Goal: Information Seeking & Learning: Learn about a topic

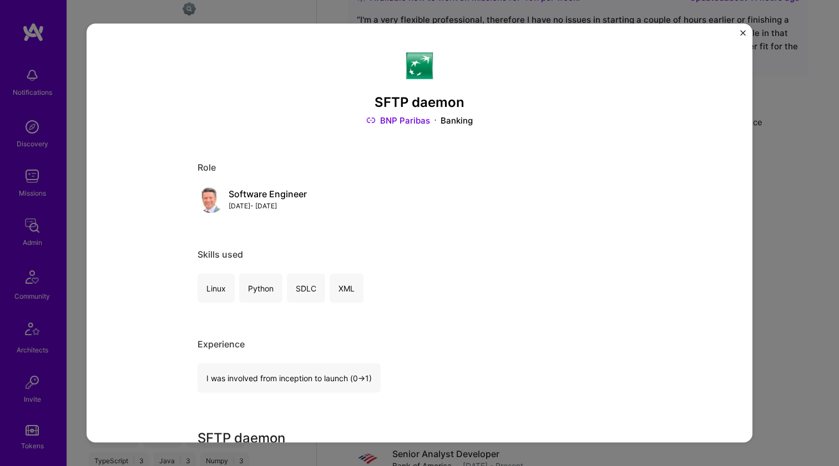
click at [784, 142] on div "SFTP daemon BNP Paribas Banking Role Software Engineer Jul, 2021 - Jun, 2022 Sk…" at bounding box center [419, 233] width 839 height 466
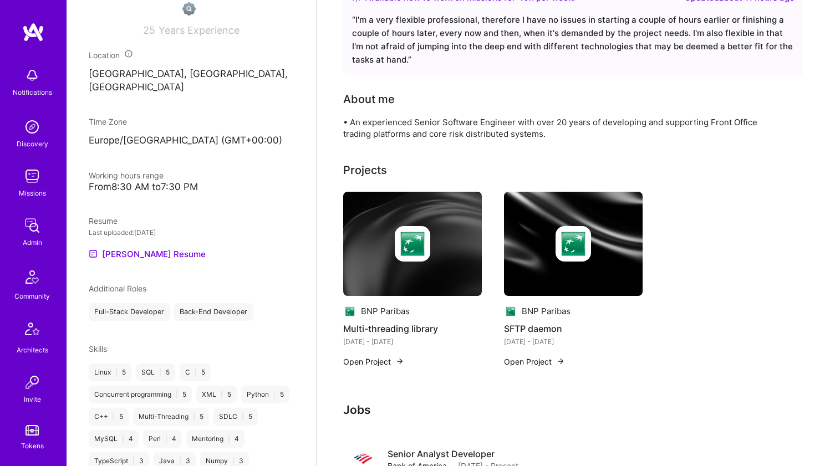
scroll to position [98, 0]
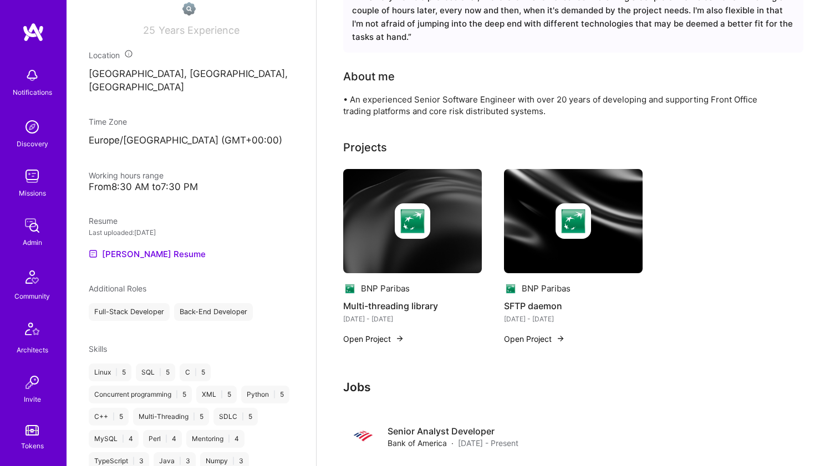
click at [433, 105] on div "• An experienced Senior Software Engineer with over 20 years of developing and …" at bounding box center [565, 105] width 444 height 23
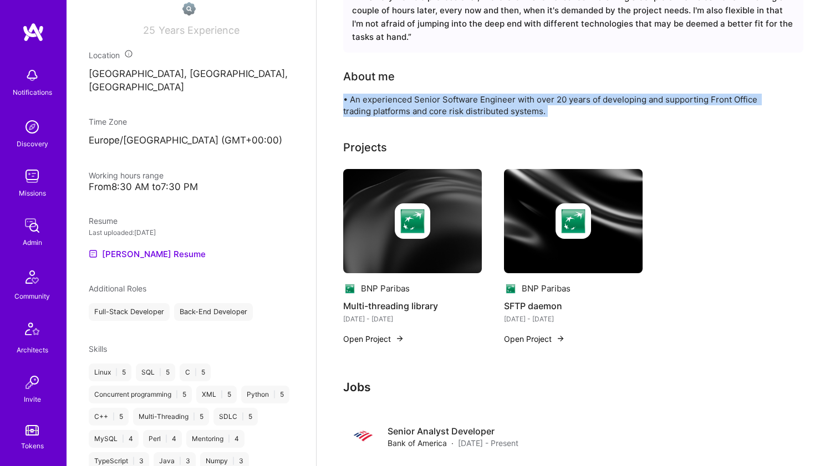
click at [432, 105] on div "• An experienced Senior Software Engineer with over 20 years of developing and …" at bounding box center [565, 105] width 444 height 23
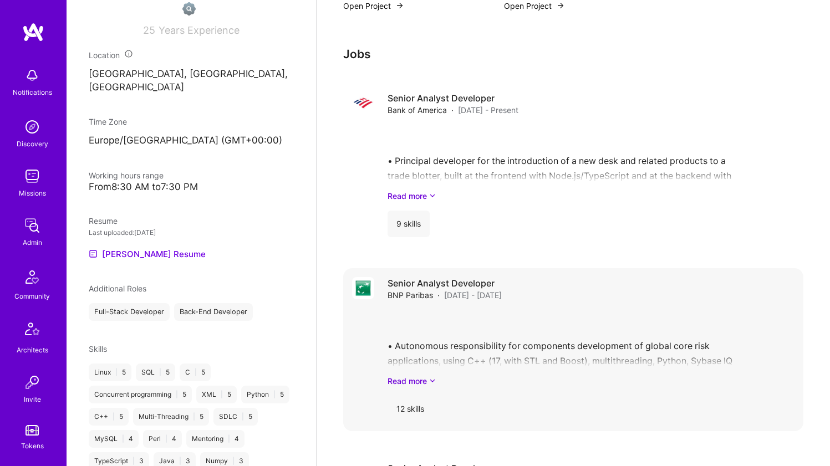
scroll to position [559, 0]
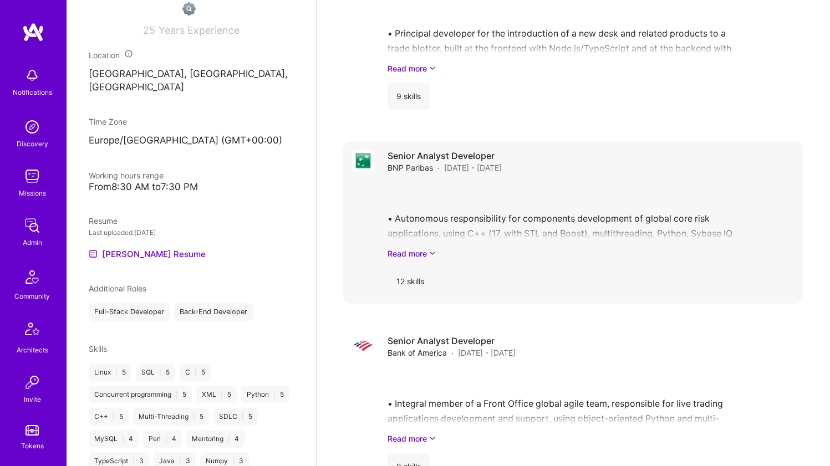
click at [438, 271] on div "12 skills" at bounding box center [591, 281] width 407 height 27
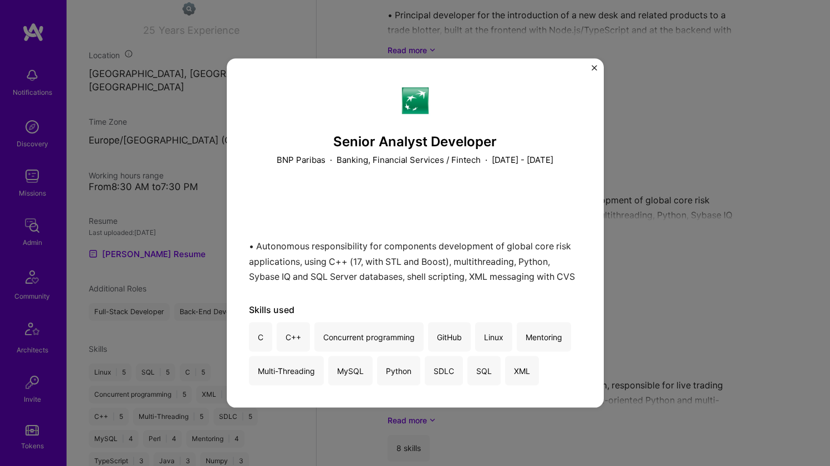
scroll to position [619, 0]
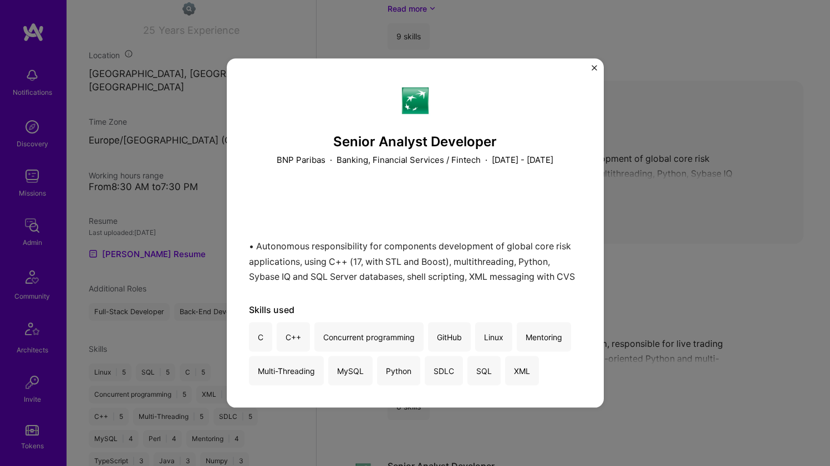
drag, startPoint x: 758, startPoint y: 227, endPoint x: 740, endPoint y: 233, distance: 18.8
click at [758, 227] on div "Senior Analyst Developer BNP Paribas · Banking, Financial Services / Fintech · …" at bounding box center [415, 233] width 830 height 466
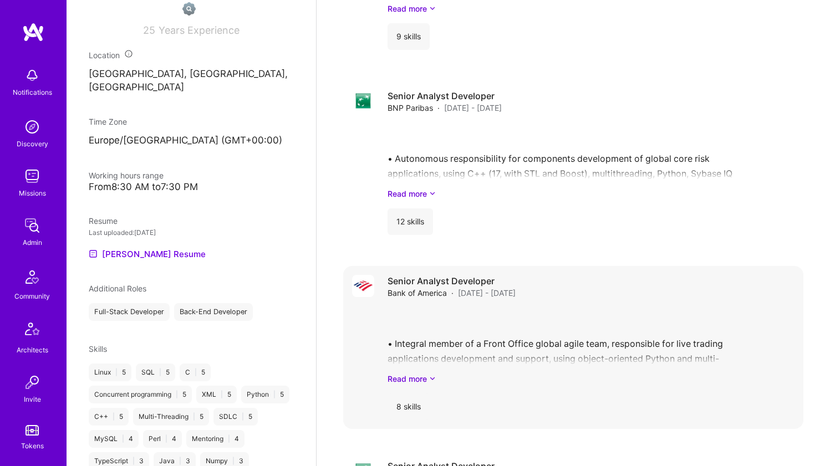
click at [490, 338] on div "• Integral member of a Front Office global agile team, responsible for live tra…" at bounding box center [591, 346] width 407 height 77
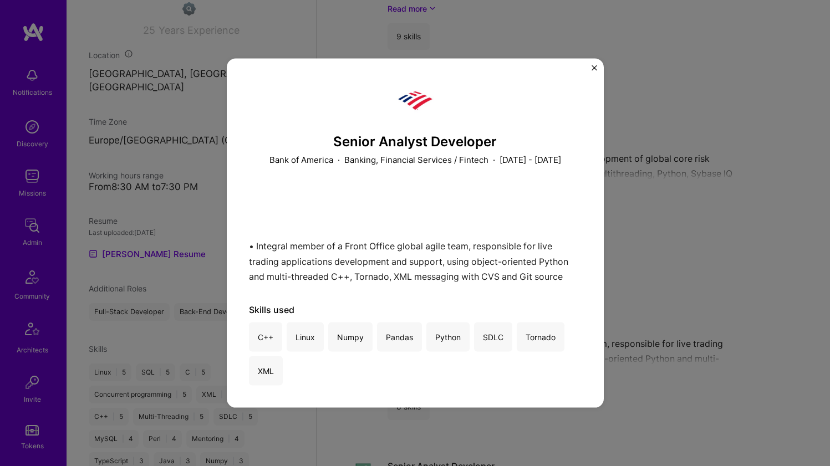
scroll to position [621, 0]
click at [644, 296] on div "Senior Analyst Developer Bank of America · Banking, Financial Services / Fintec…" at bounding box center [415, 233] width 830 height 466
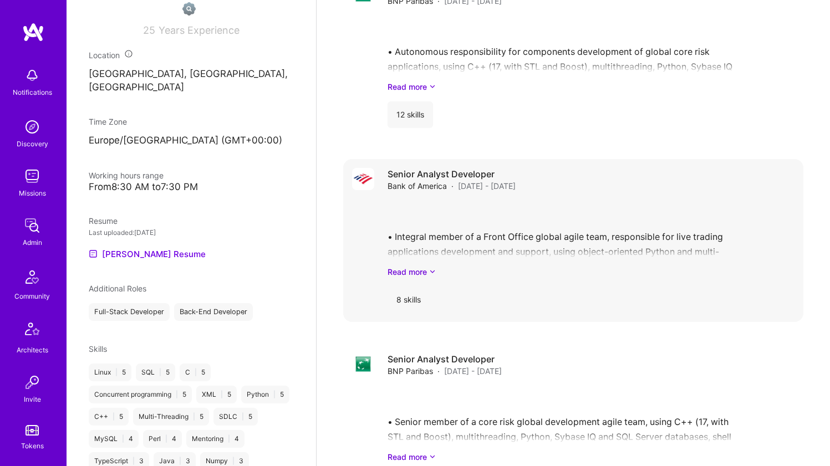
scroll to position [824, 0]
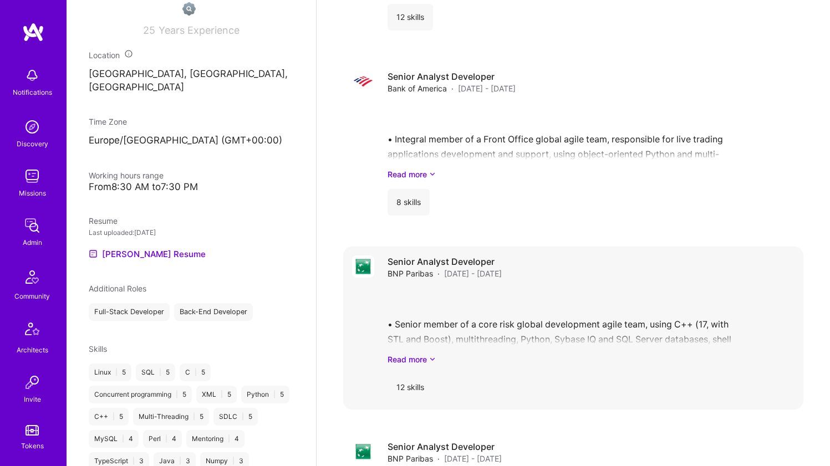
click at [531, 308] on div "• Senior member of a core risk global development agile team, using C++ (17, wi…" at bounding box center [591, 326] width 407 height 77
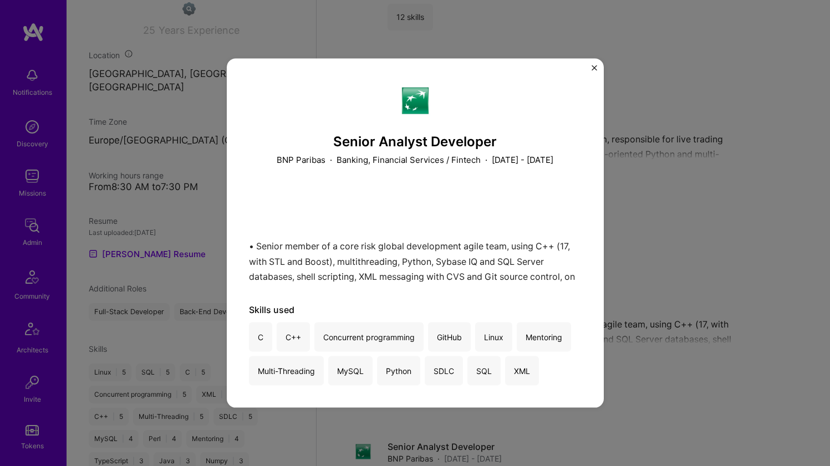
scroll to position [10, 0]
click at [497, 241] on div "• Senior member of a core risk global development agile team, using C++ (17, wi…" at bounding box center [415, 235] width 333 height 94
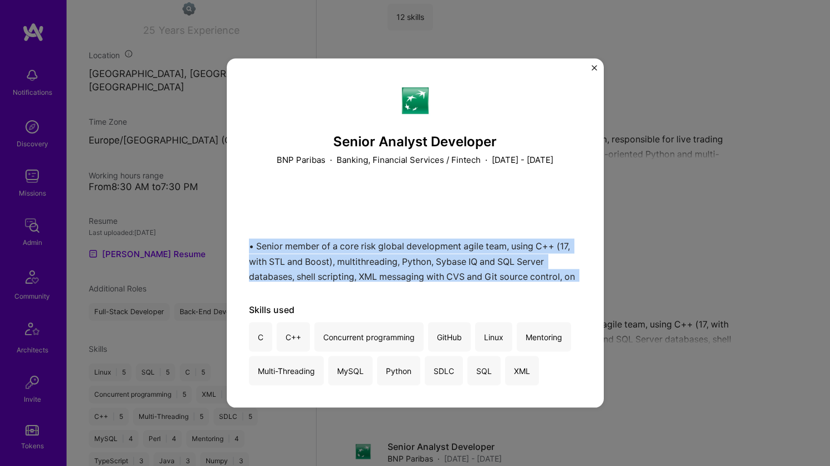
click at [497, 241] on div "• Senior member of a core risk global development agile team, using C++ (17, wi…" at bounding box center [415, 235] width 333 height 94
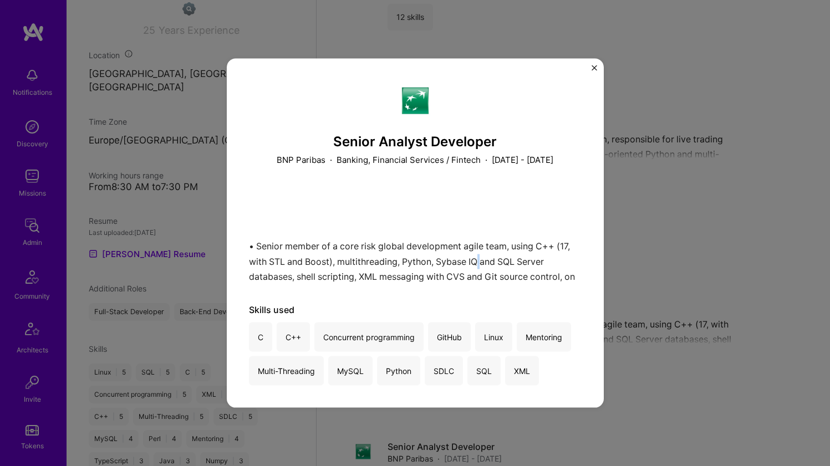
click at [497, 241] on div "• Senior member of a core risk global development agile team, using C++ (17, wi…" at bounding box center [415, 235] width 333 height 94
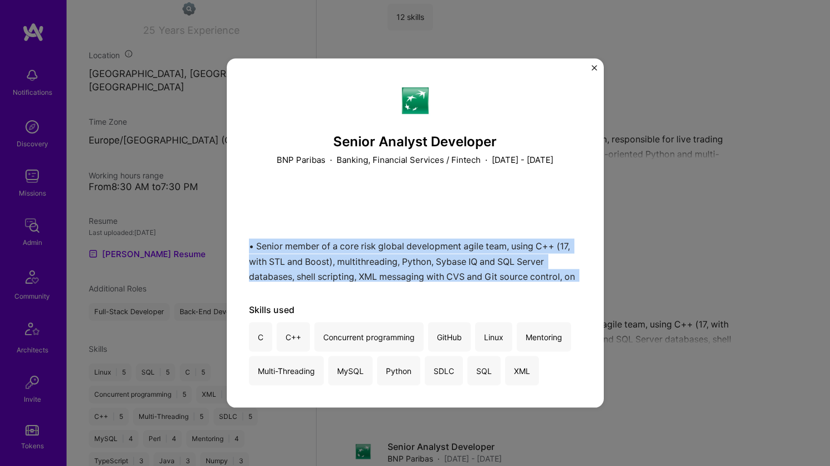
click at [497, 241] on div "• Senior member of a core risk global development agile team, using C++ (17, wi…" at bounding box center [415, 235] width 333 height 94
click at [499, 236] on div "• Senior member of a core risk global development agile team, using C++ (17, wi…" at bounding box center [415, 235] width 333 height 94
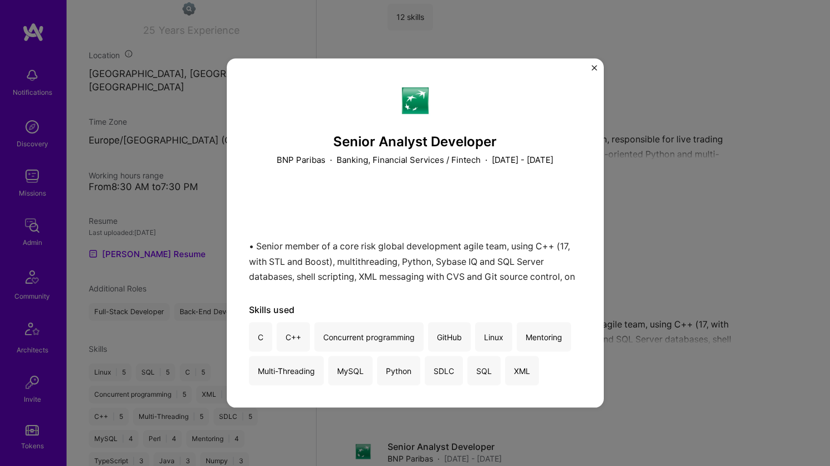
click at [499, 236] on div "• Senior member of a core risk global development agile team, using C++ (17, wi…" at bounding box center [415, 235] width 333 height 94
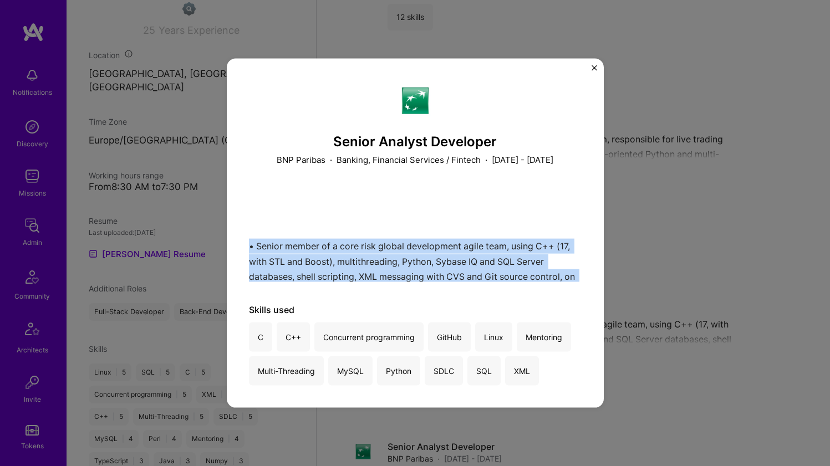
click at [499, 236] on div "• Senior member of a core risk global development agile team, using C++ (17, wi…" at bounding box center [415, 235] width 333 height 94
click at [667, 206] on div "Senior Analyst Developer BNP Paribas · Banking, Financial Services / Fintech · …" at bounding box center [415, 233] width 830 height 466
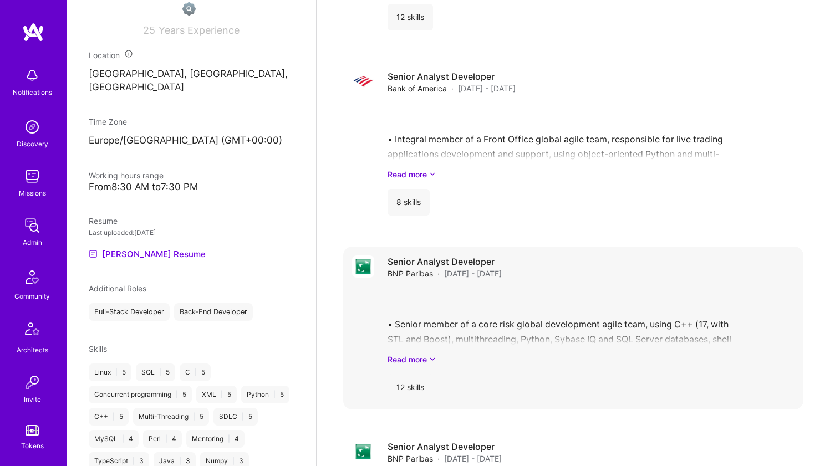
scroll to position [978, 0]
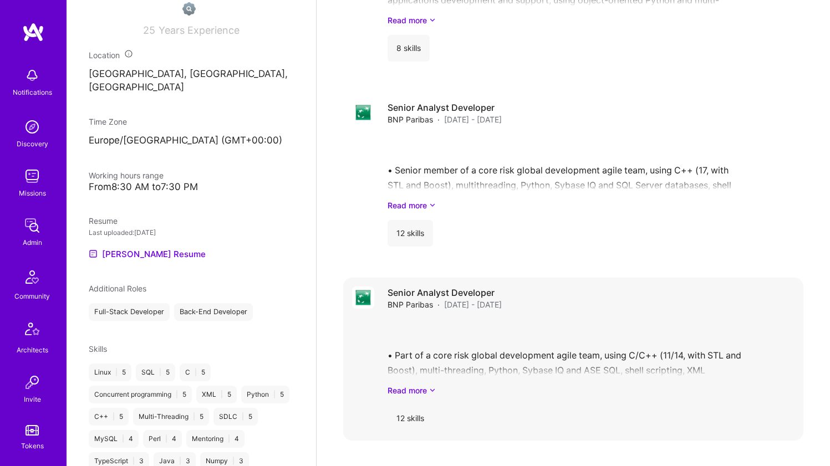
click at [547, 339] on div "• Part of a core risk global development agile team, using C/C++ (11/14, with S…" at bounding box center [591, 357] width 407 height 77
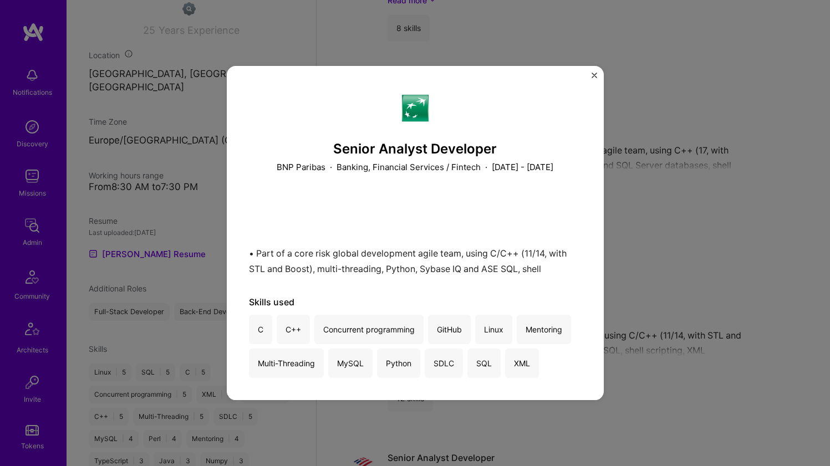
click at [654, 281] on div "Senior Analyst Developer BNP Paribas · Banking, Financial Services / Fintech · …" at bounding box center [415, 233] width 830 height 466
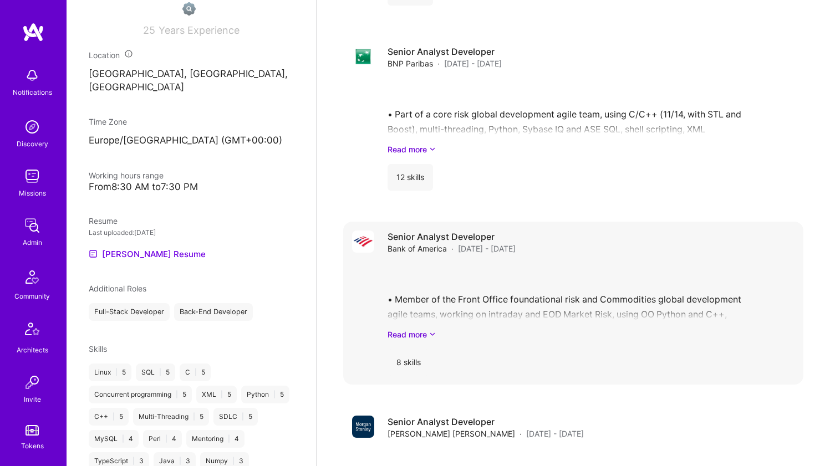
click at [493, 279] on div "• Member of the Front Office foundational risk and Commodities global developme…" at bounding box center [591, 301] width 407 height 77
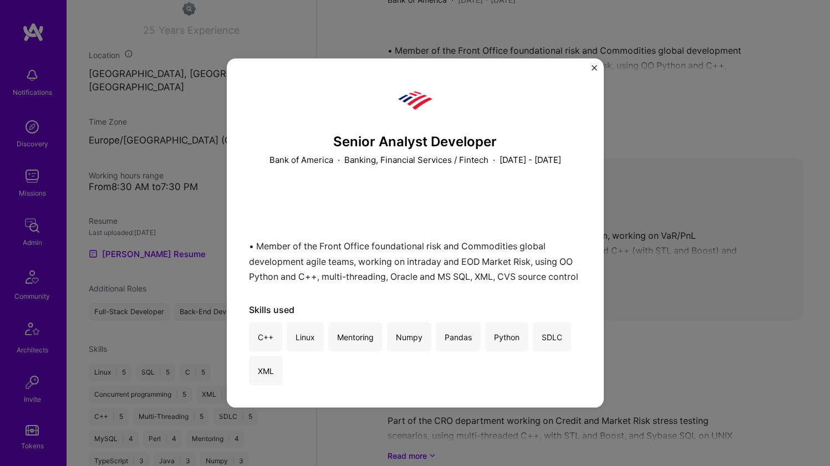
click at [703, 265] on div "Senior Analyst Developer Bank of America · Banking, Financial Services / Fintec…" at bounding box center [415, 233] width 830 height 466
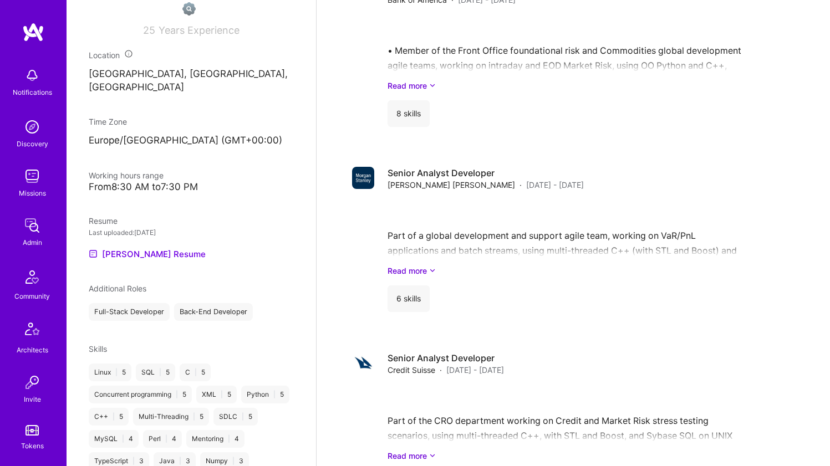
scroll to position [1647, 0]
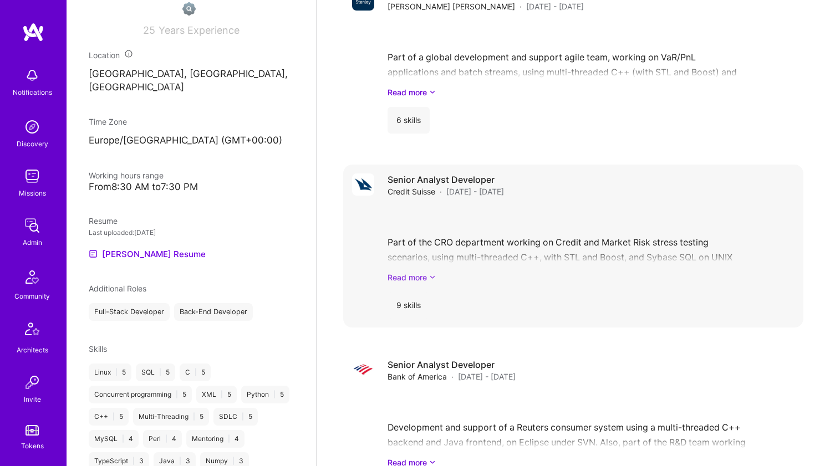
click at [517, 281] on link "Read more" at bounding box center [591, 278] width 407 height 12
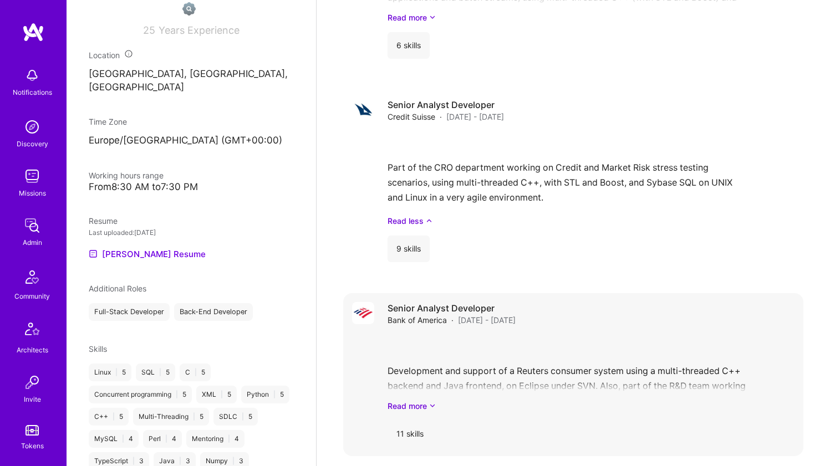
scroll to position [1816, 0]
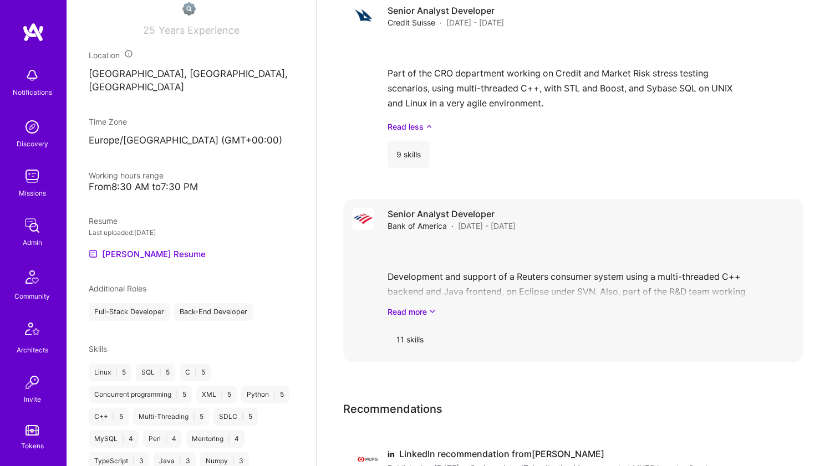
click at [517, 302] on div "Development and support of a Reuters consumer system using a multi-threaded C++…" at bounding box center [591, 279] width 407 height 77
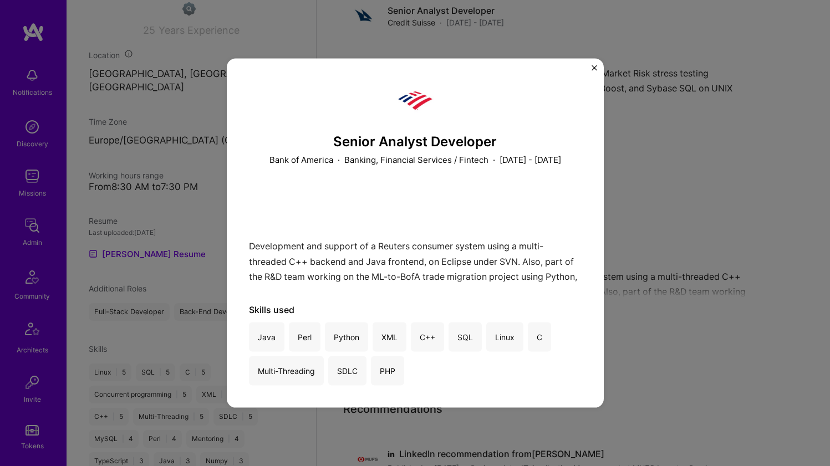
click at [613, 283] on div "Senior Analyst Developer Bank of America · Banking, Financial Services / Fintec…" at bounding box center [415, 233] width 830 height 466
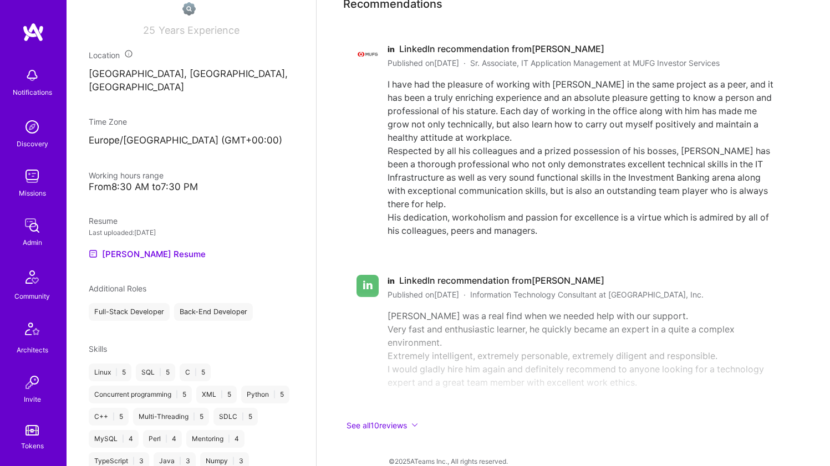
scroll to position [2237, 0]
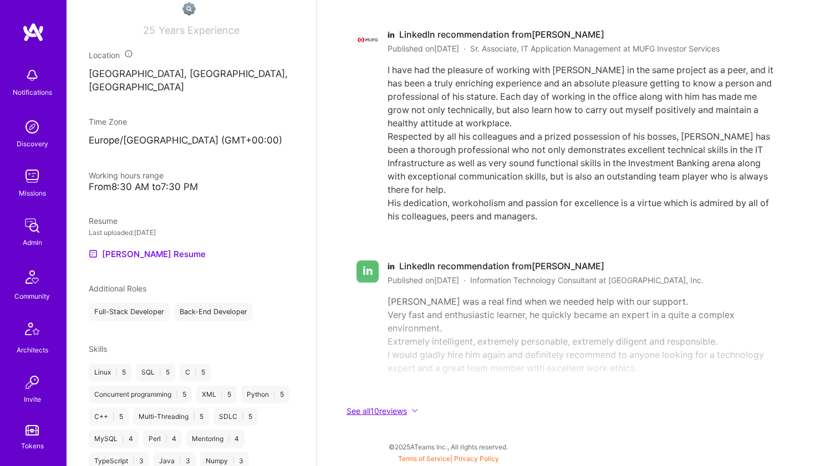
click at [383, 410] on button "See all 10 reviews" at bounding box center [565, 411] width 444 height 13
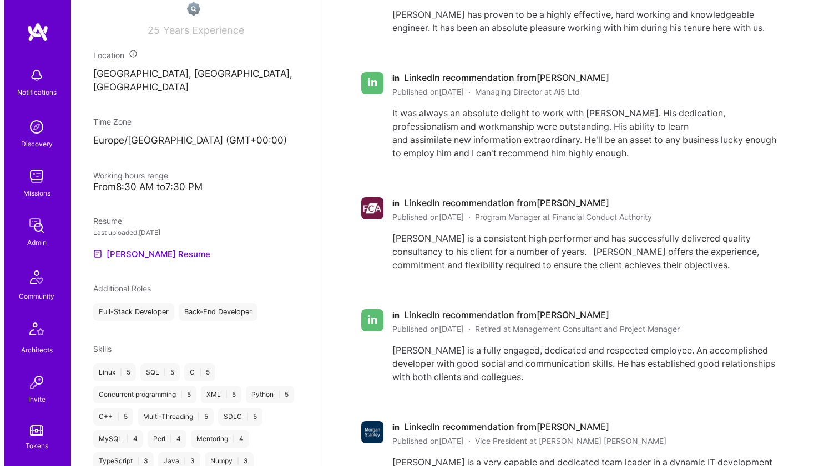
scroll to position [0, 0]
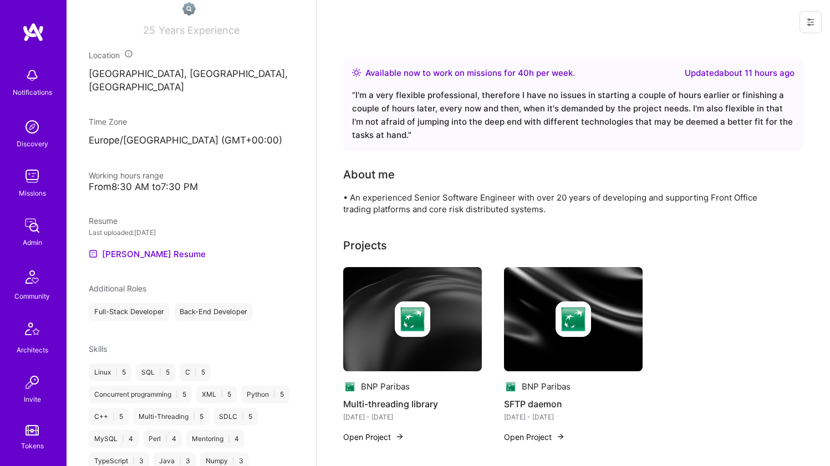
click at [439, 286] on img at bounding box center [412, 319] width 139 height 104
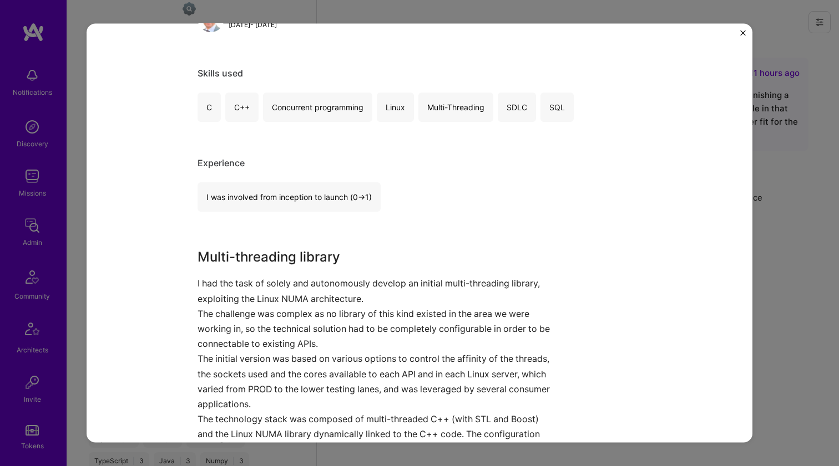
scroll to position [199, 0]
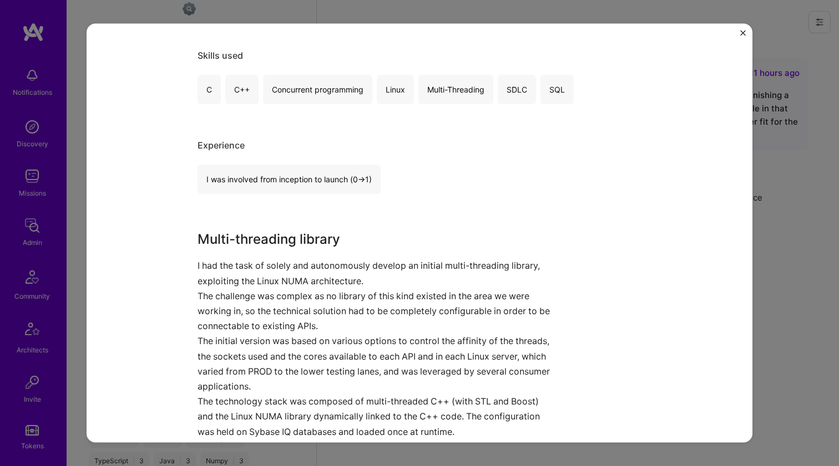
click at [287, 268] on p "I had the task of solely and autonomously develop an initial multi-threading li…" at bounding box center [377, 273] width 360 height 30
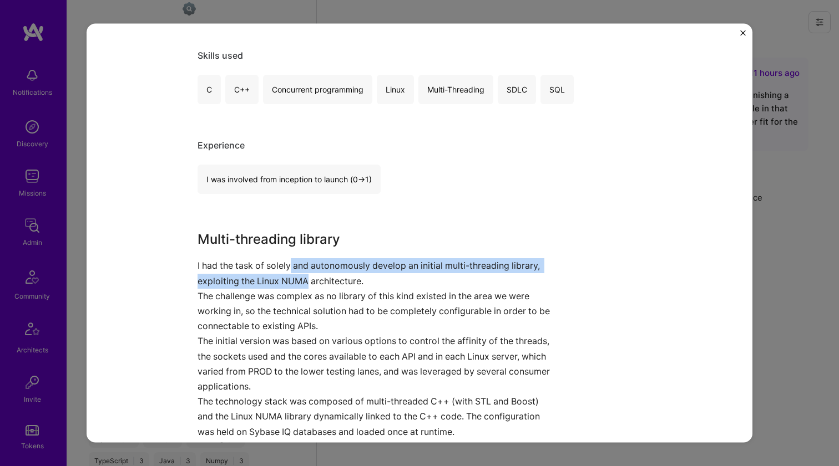
drag, startPoint x: 287, startPoint y: 268, endPoint x: 285, endPoint y: 280, distance: 11.8
click at [285, 280] on p "I had the task of solely and autonomously develop an initial multi-threading li…" at bounding box center [377, 273] width 360 height 30
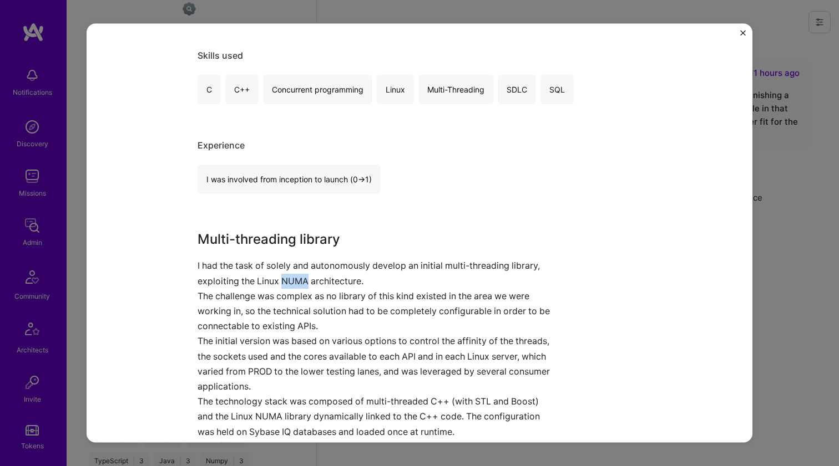
click at [285, 280] on p "I had the task of solely and autonomously develop an initial multi-threading li…" at bounding box center [377, 273] width 360 height 30
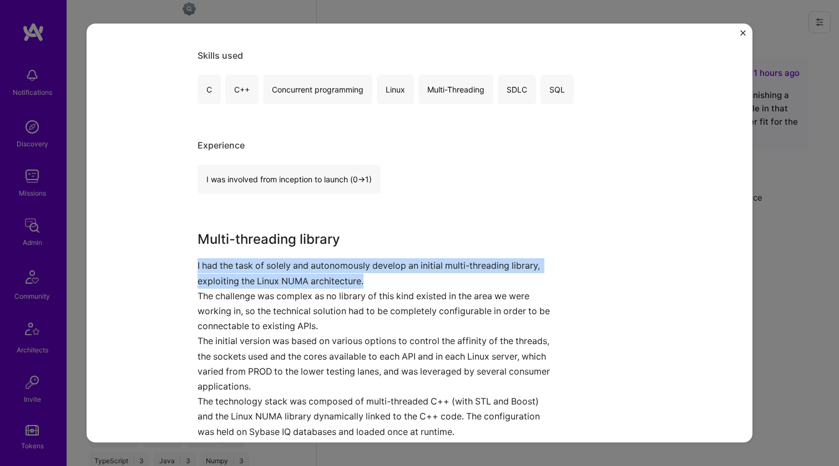
click at [285, 280] on p "I had the task of solely and autonomously develop an initial multi-threading li…" at bounding box center [377, 273] width 360 height 30
drag, startPoint x: 285, startPoint y: 280, endPoint x: 287, endPoint y: 269, distance: 10.7
click at [287, 269] on p "I had the task of solely and autonomously develop an initial multi-threading li…" at bounding box center [377, 273] width 360 height 30
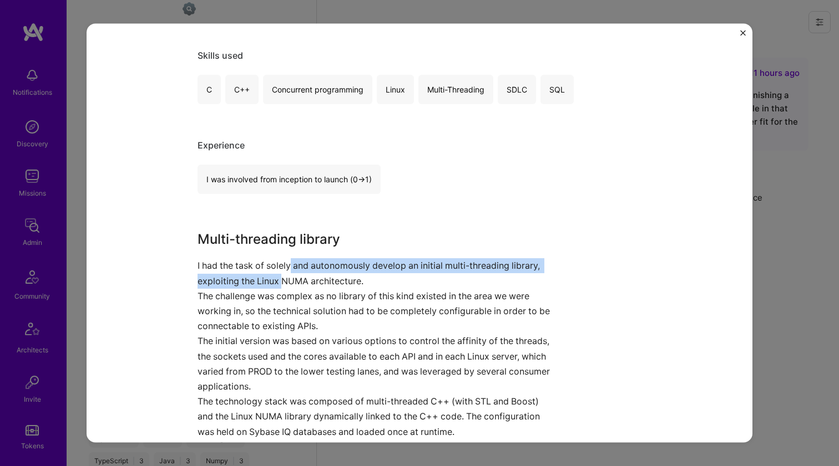
click at [287, 269] on p "I had the task of solely and autonomously develop an initial multi-threading li…" at bounding box center [377, 273] width 360 height 30
drag, startPoint x: 287, startPoint y: 269, endPoint x: 284, endPoint y: 278, distance: 9.8
click at [284, 278] on p "I had the task of solely and autonomously develop an initial multi-threading li…" at bounding box center [377, 273] width 360 height 30
drag, startPoint x: 284, startPoint y: 278, endPoint x: 287, endPoint y: 268, distance: 10.9
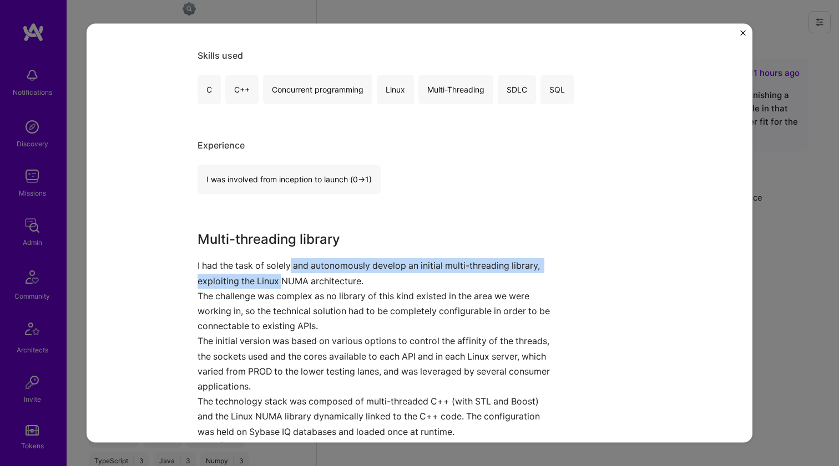
click at [287, 268] on p "I had the task of solely and autonomously develop an initial multi-threading li…" at bounding box center [377, 273] width 360 height 30
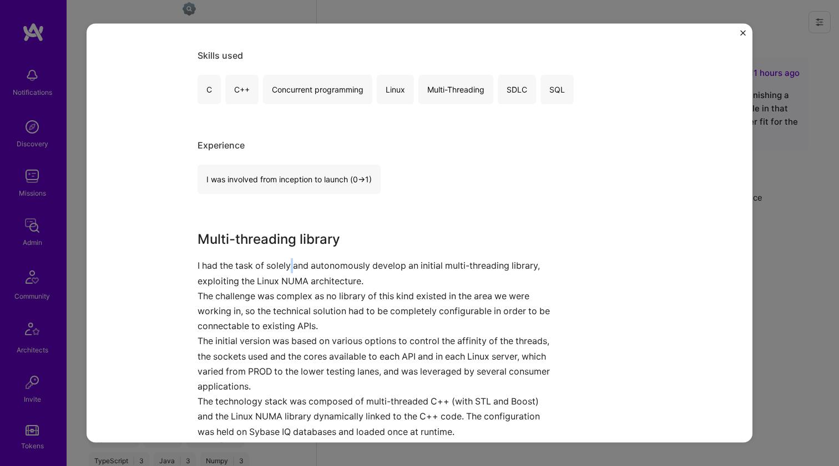
click at [287, 268] on p "I had the task of solely and autonomously develop an initial multi-threading li…" at bounding box center [377, 273] width 360 height 30
click at [268, 283] on p "I had the task of solely and autonomously develop an initial multi-threading li…" at bounding box center [377, 273] width 360 height 30
drag, startPoint x: 268, startPoint y: 283, endPoint x: 351, endPoint y: 271, distance: 83.5
click at [351, 271] on p "I had the task of solely and autonomously develop an initial multi-threading li…" at bounding box center [377, 273] width 360 height 30
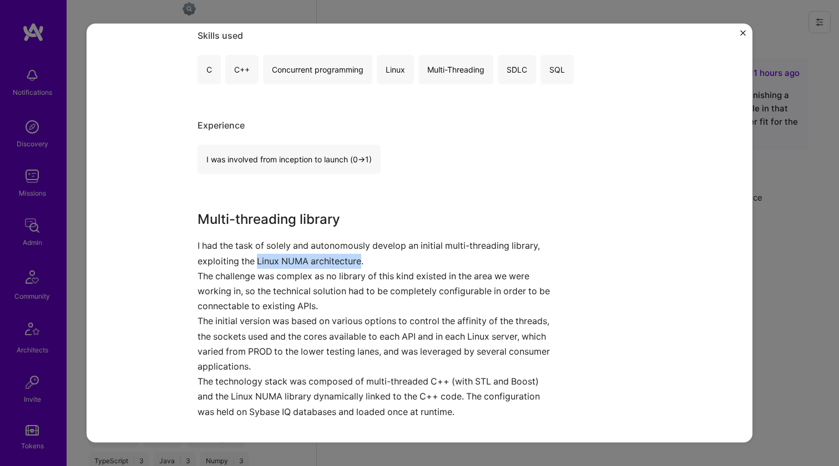
scroll to position [236, 0]
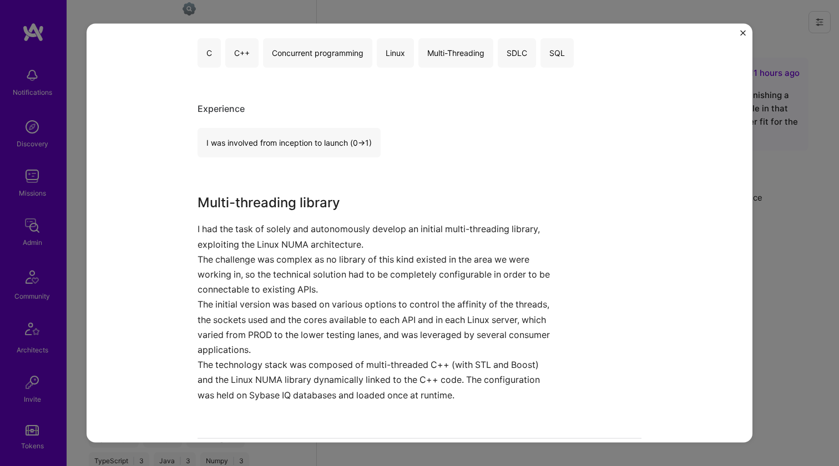
click at [351, 271] on p "The challenge was complex as no library of this kind existed in the area we wer…" at bounding box center [377, 274] width 360 height 45
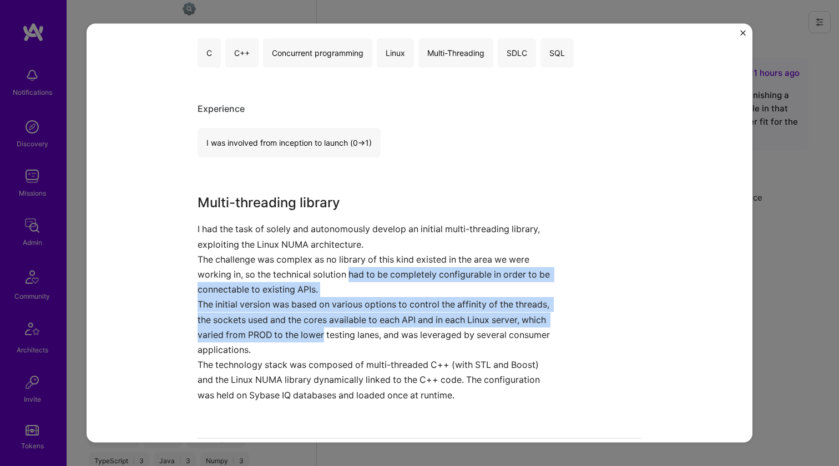
drag, startPoint x: 351, startPoint y: 271, endPoint x: 314, endPoint y: 333, distance: 71.8
click at [314, 333] on div "Multi-threading library I had the task of solely and autonomously develop an in…" at bounding box center [377, 298] width 360 height 210
click at [314, 333] on p "The initial version was based on various options to control the affinity of the…" at bounding box center [377, 327] width 360 height 60
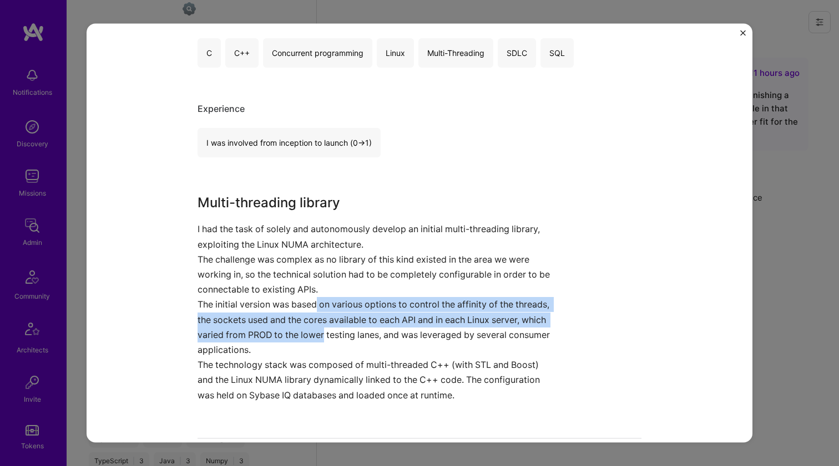
drag, startPoint x: 314, startPoint y: 333, endPoint x: 313, endPoint y: 298, distance: 34.4
click at [313, 298] on p "The initial version was based on various options to control the affinity of the…" at bounding box center [377, 327] width 360 height 60
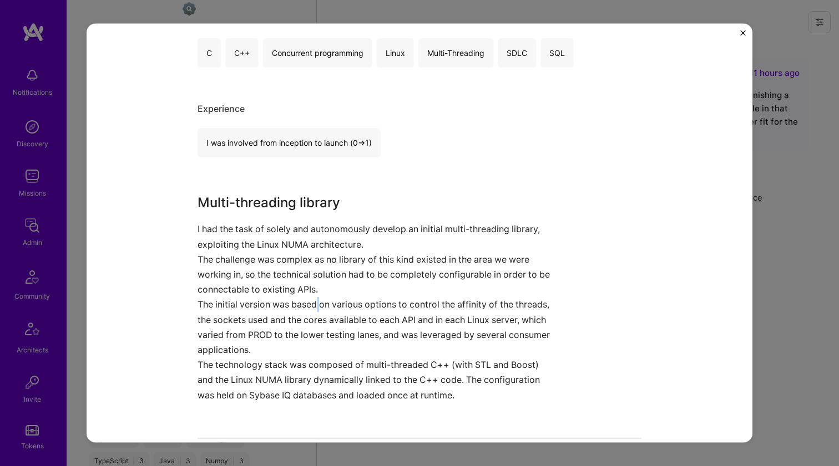
click at [313, 298] on p "The initial version was based on various options to control the affinity of the…" at bounding box center [377, 327] width 360 height 60
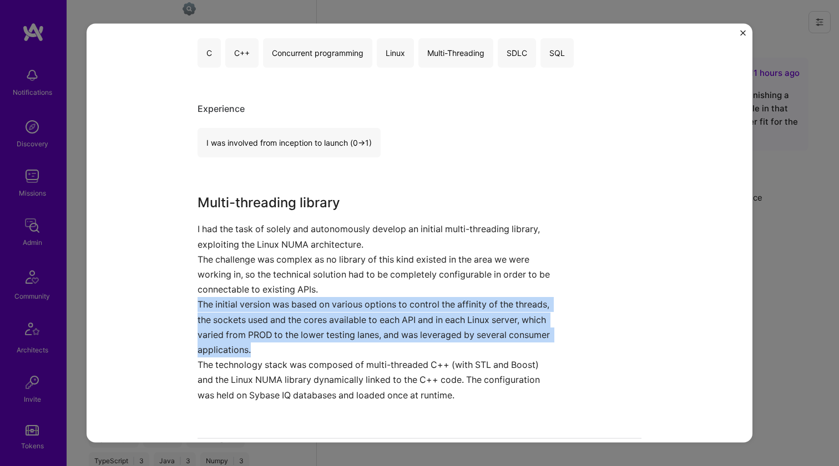
drag, startPoint x: 313, startPoint y: 298, endPoint x: 311, endPoint y: 327, distance: 28.4
click at [311, 327] on p "The initial version was based on various options to control the affinity of the…" at bounding box center [377, 327] width 360 height 60
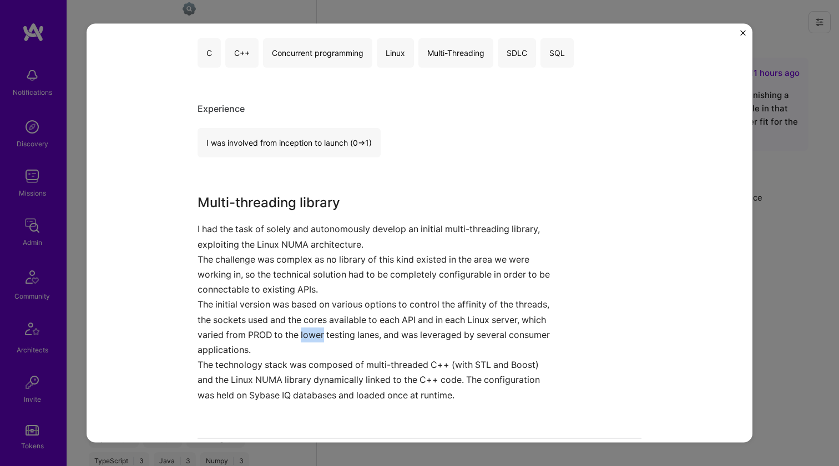
click at [311, 327] on p "The initial version was based on various options to control the affinity of the…" at bounding box center [377, 327] width 360 height 60
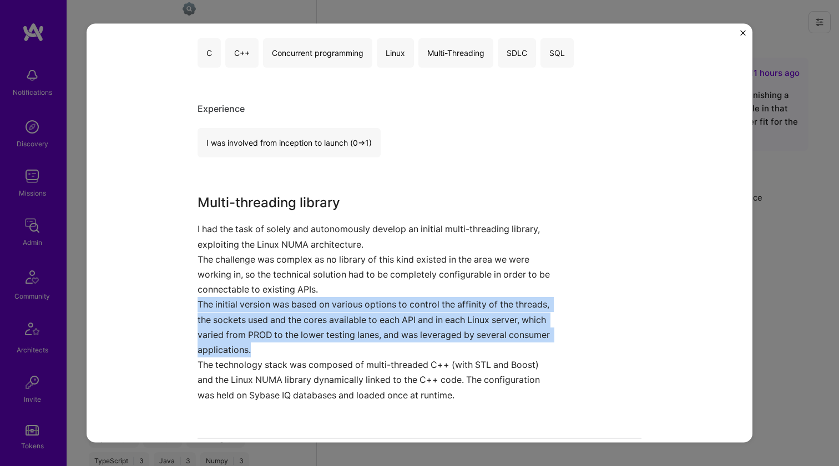
click at [311, 324] on p "The initial version was based on various options to control the affinity of the…" at bounding box center [377, 327] width 360 height 60
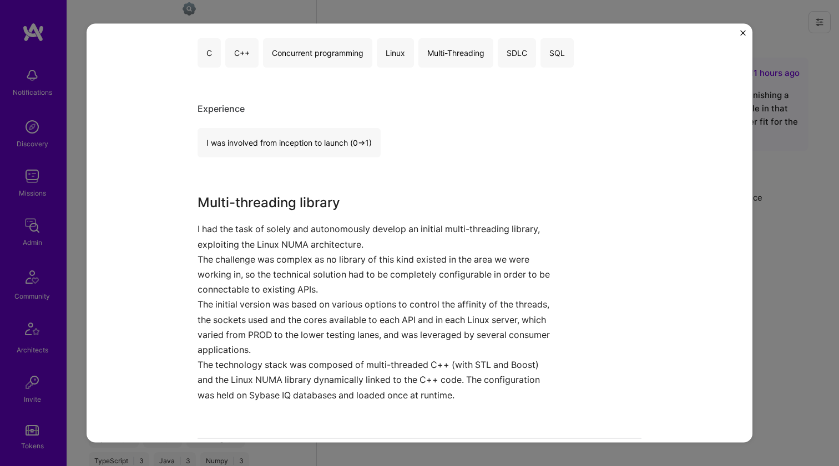
scroll to position [257, 0]
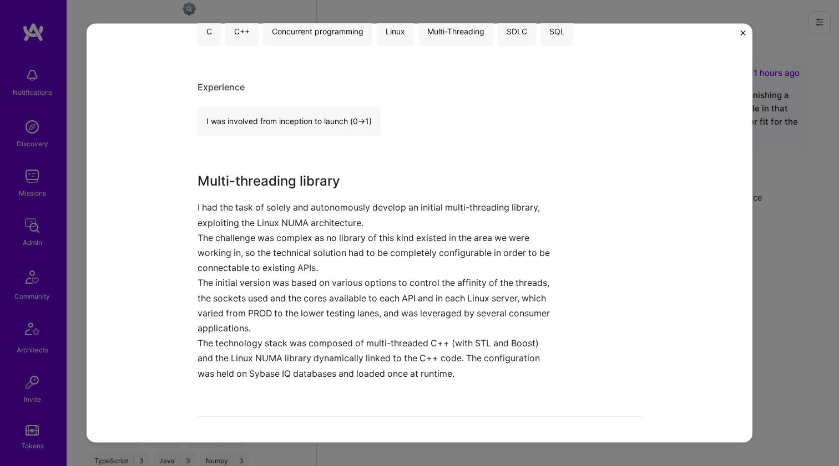
click at [260, 219] on p "I had the task of solely and autonomously develop an initial multi-threading li…" at bounding box center [377, 215] width 360 height 30
drag, startPoint x: 260, startPoint y: 219, endPoint x: 335, endPoint y: 216, distance: 75.5
click at [335, 216] on p "I had the task of solely and autonomously develop an initial multi-threading li…" at bounding box center [377, 215] width 360 height 30
copy p "Linux NUMA architecture"
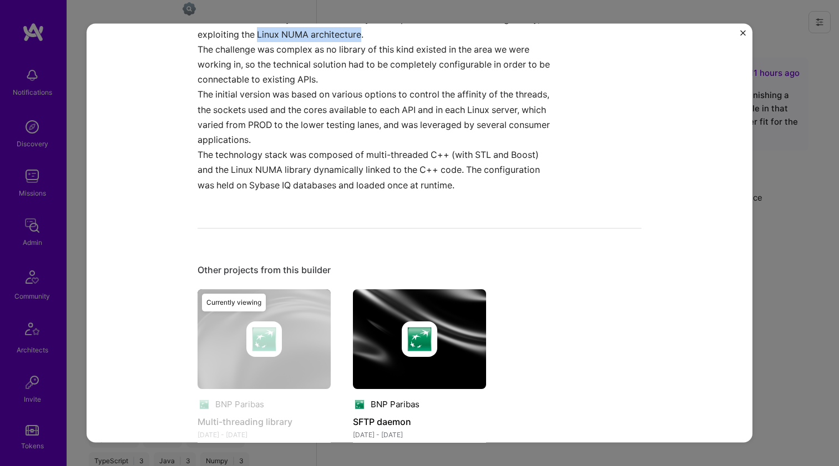
scroll to position [497, 0]
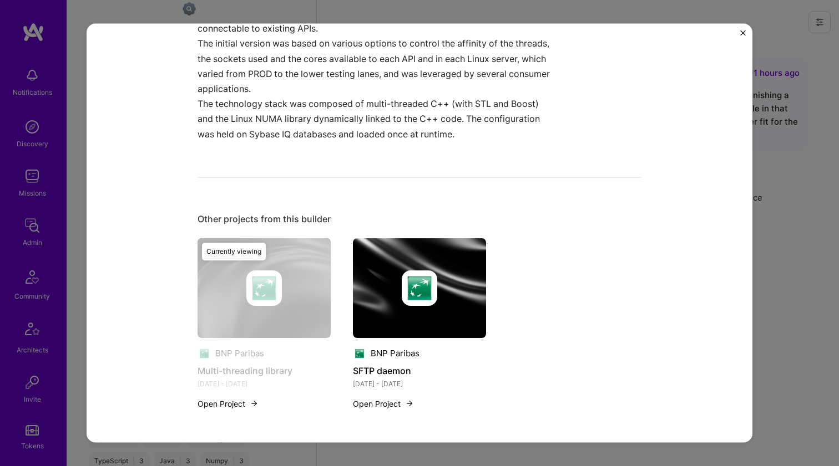
click at [387, 249] on img at bounding box center [419, 288] width 133 height 100
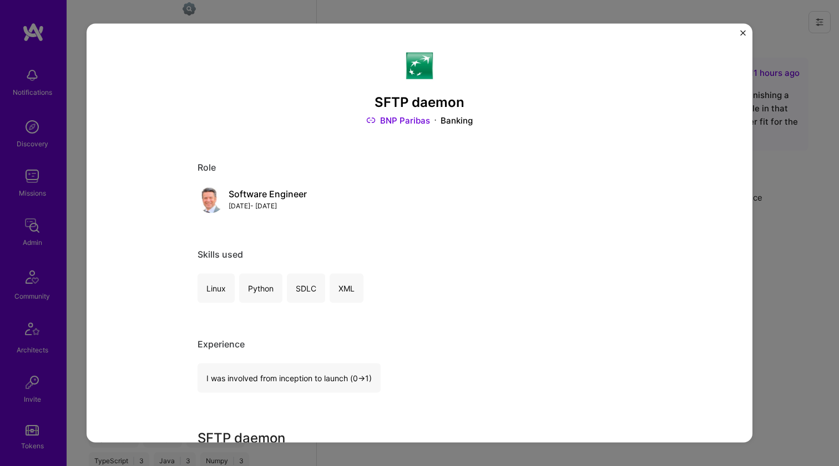
scroll to position [256, 0]
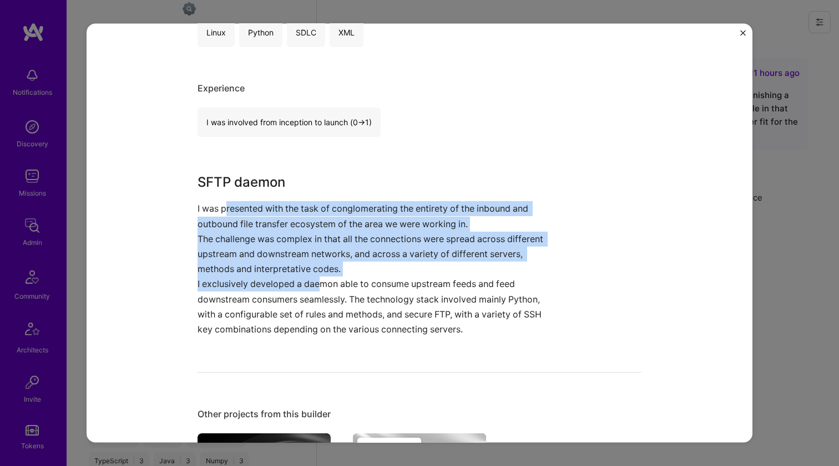
drag, startPoint x: 222, startPoint y: 205, endPoint x: 331, endPoint y: 285, distance: 135.2
click at [317, 283] on div "SFTP daemon I was presented with the task of conglomerating the entirety of the…" at bounding box center [377, 254] width 360 height 165
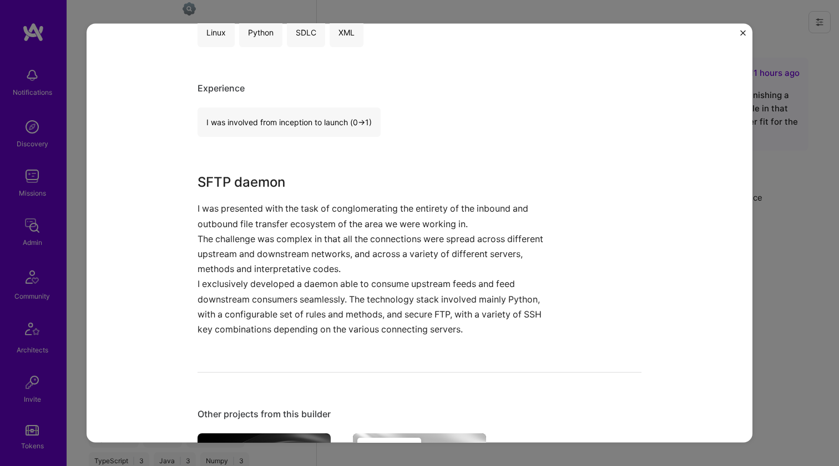
click at [331, 286] on p "I exclusively developed a daemon able to consume upstream feeds and feed downst…" at bounding box center [377, 307] width 360 height 60
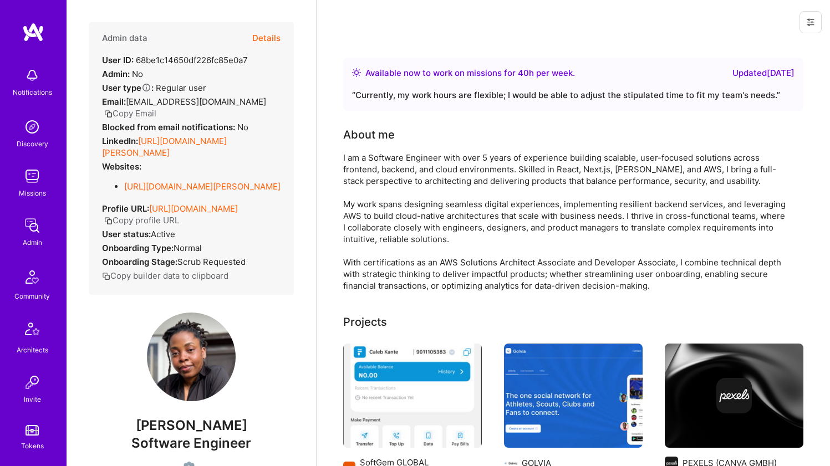
click at [169, 136] on link "[URL][DOMAIN_NAME][PERSON_NAME]" at bounding box center [164, 147] width 125 height 22
click at [170, 181] on link "[URL][DOMAIN_NAME][PERSON_NAME]" at bounding box center [202, 186] width 156 height 11
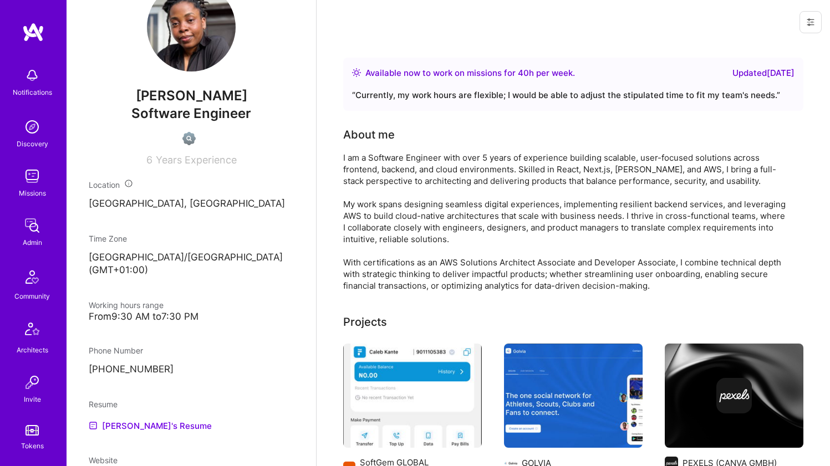
scroll to position [407, 0]
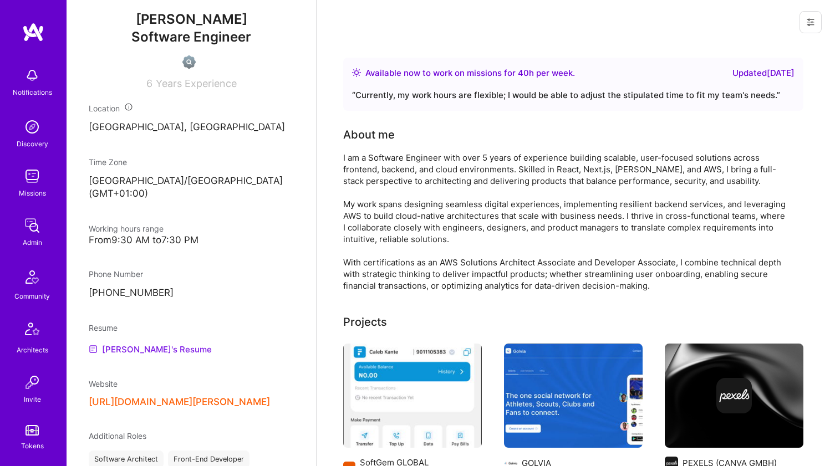
click at [148, 354] on link "[PERSON_NAME]'s Resume" at bounding box center [150, 349] width 123 height 13
click at [412, 180] on div "I am a Software Engineer with over 5 years of experience building scalable, use…" at bounding box center [565, 222] width 444 height 140
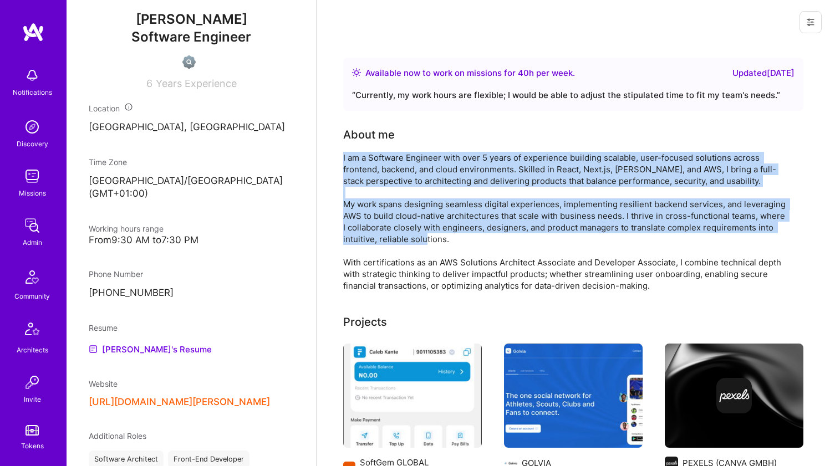
drag, startPoint x: 412, startPoint y: 180, endPoint x: 400, endPoint y: 228, distance: 49.6
click at [400, 228] on div "I am a Software Engineer with over 5 years of experience building scalable, use…" at bounding box center [565, 222] width 444 height 140
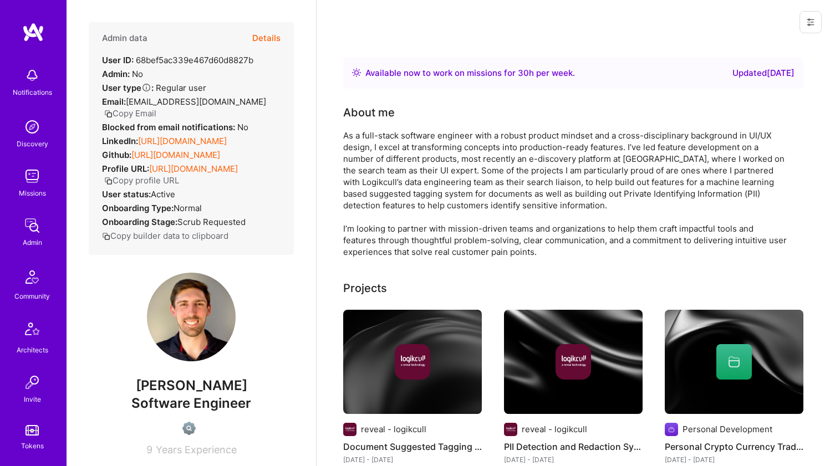
drag, startPoint x: 0, startPoint y: 0, endPoint x: 174, endPoint y: 156, distance: 233.7
click at [174, 146] on link "https://linkedin.com/in/kevinlufkin" at bounding box center [182, 141] width 89 height 11
click at [171, 160] on link "https://github.com/klufkin" at bounding box center [175, 155] width 89 height 11
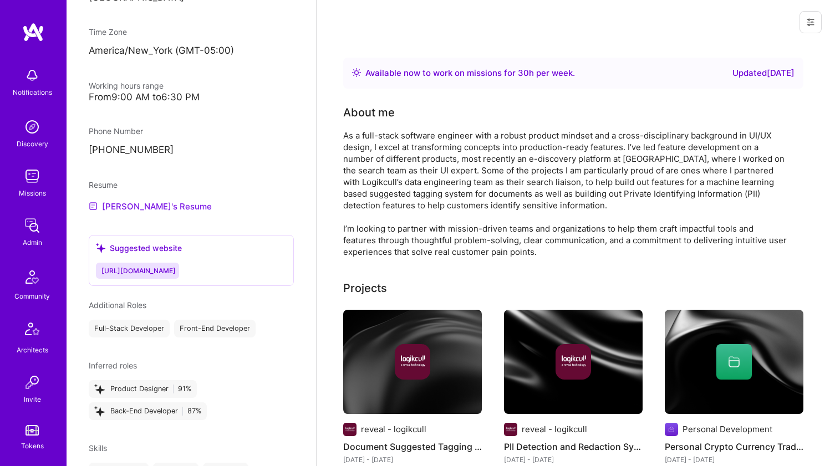
click at [138, 213] on link "Kevin's Resume" at bounding box center [150, 206] width 123 height 13
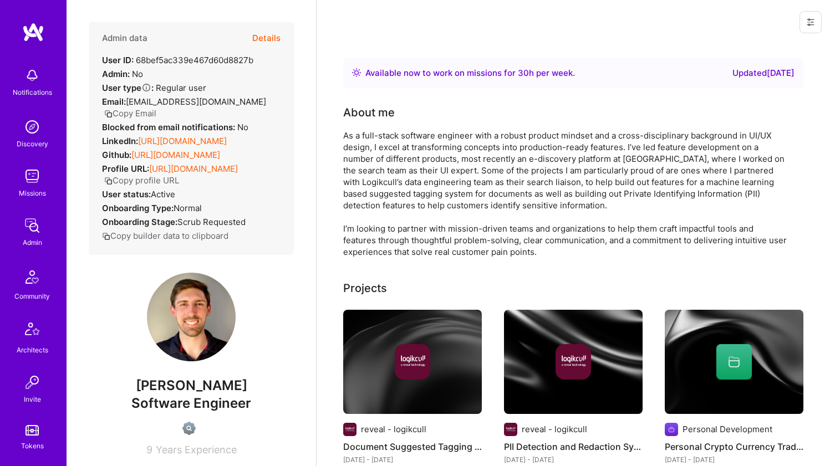
click at [402, 169] on div "As a full-stack software engineer with a robust product mindset and a cross-dis…" at bounding box center [565, 194] width 444 height 128
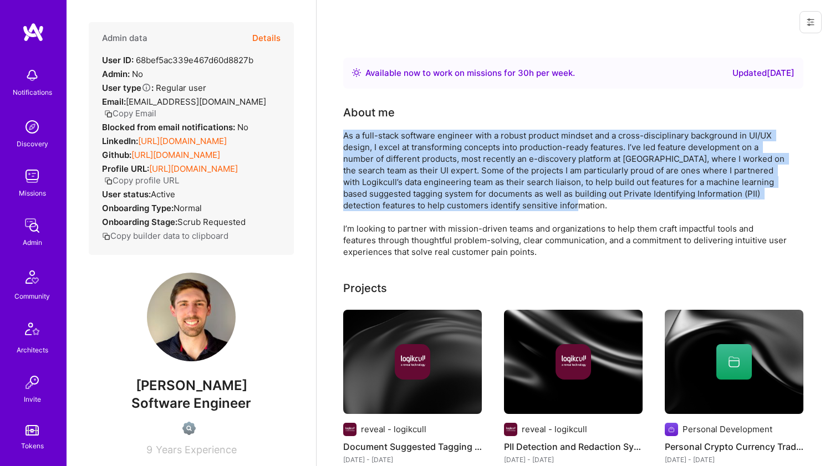
click at [402, 169] on div "As a full-stack software engineer with a robust product mindset and a cross-dis…" at bounding box center [565, 194] width 444 height 128
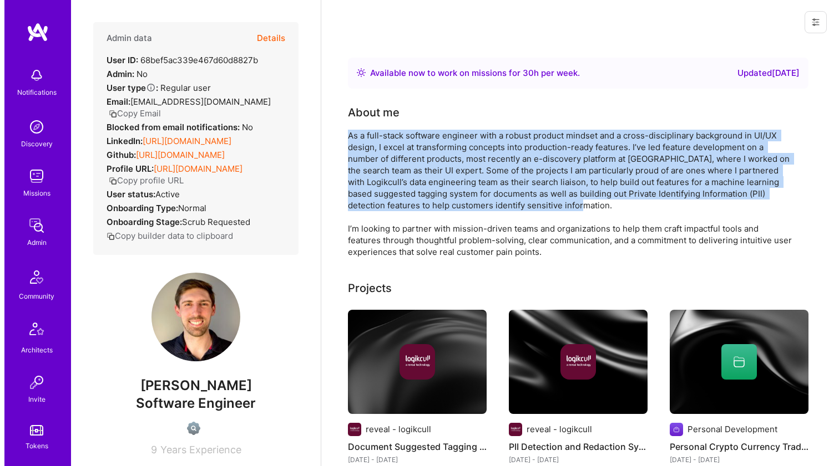
scroll to position [73, 0]
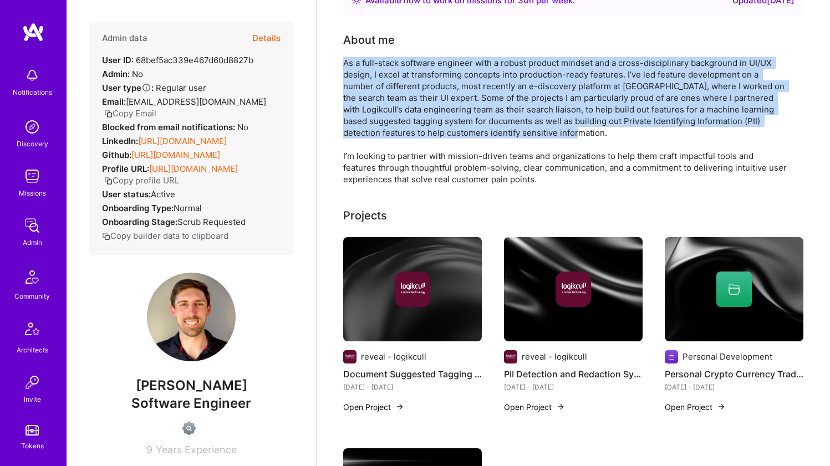
click at [395, 265] on img at bounding box center [412, 289] width 139 height 104
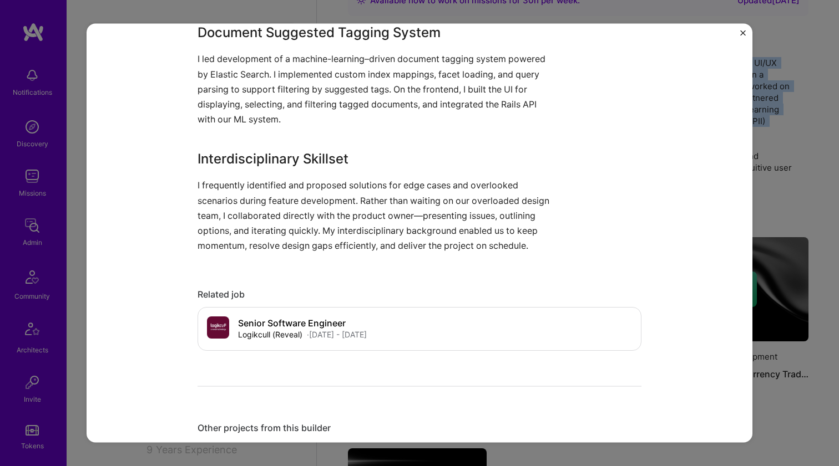
scroll to position [770, 0]
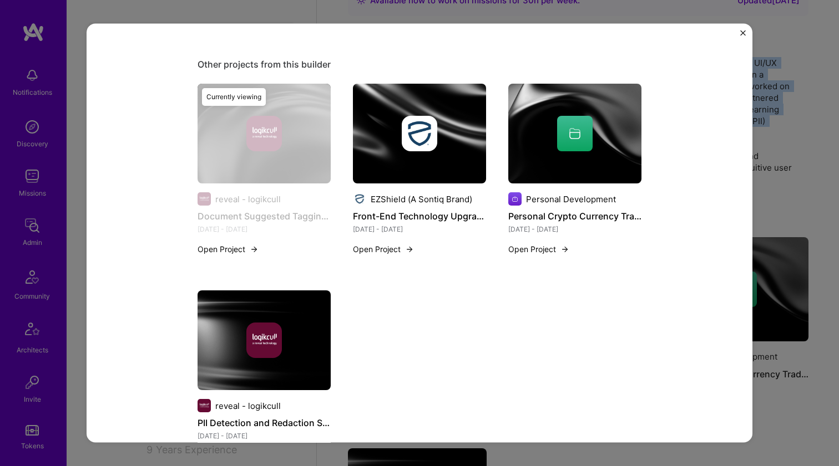
click at [395, 161] on img at bounding box center [419, 134] width 133 height 100
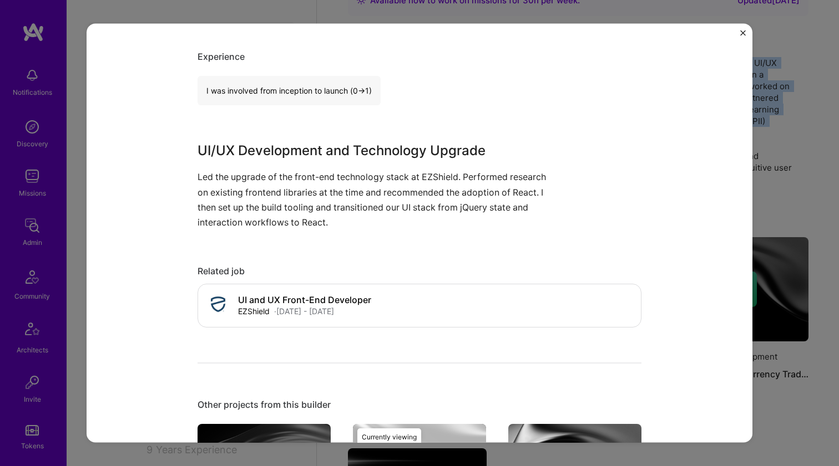
scroll to position [656, 0]
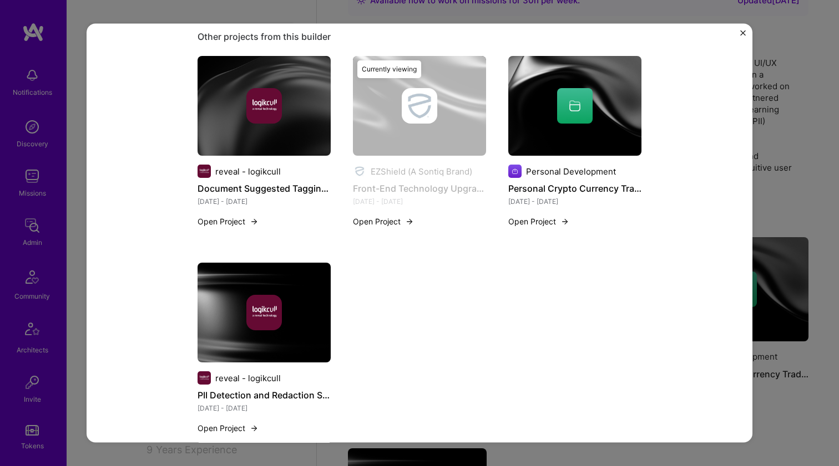
click at [549, 156] on div "Personal Development Personal Crypto Currency Trader Dec 2017 - Apr 2018 Open P…" at bounding box center [574, 131] width 133 height 151
click at [548, 154] on div "Personal Development Personal Crypto Currency Trader Dec 2017 - Apr 2018 Open P…" at bounding box center [574, 131] width 133 height 151
click at [537, 128] on img at bounding box center [574, 106] width 133 height 100
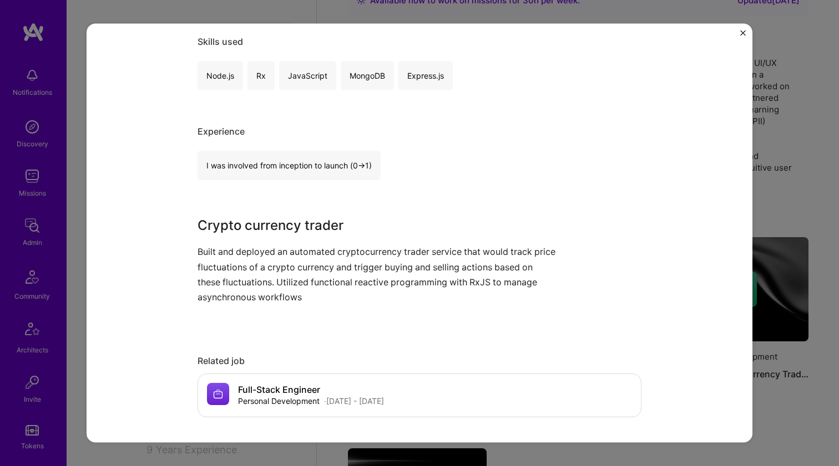
scroll to position [602, 0]
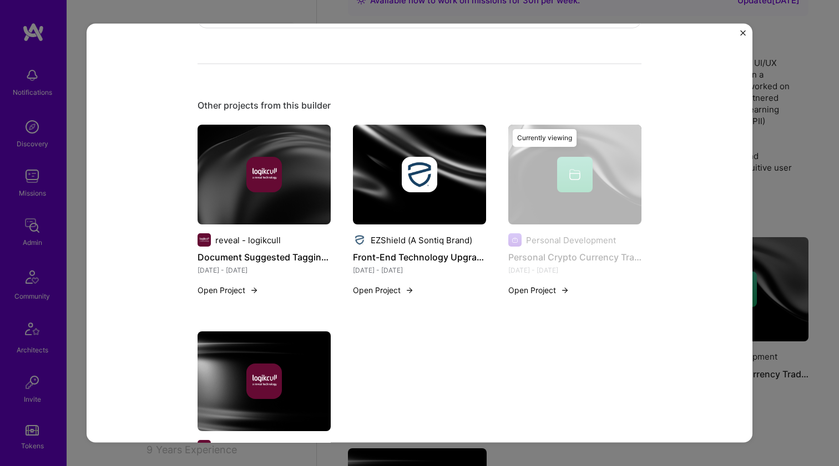
click at [280, 356] on img at bounding box center [263, 382] width 133 height 100
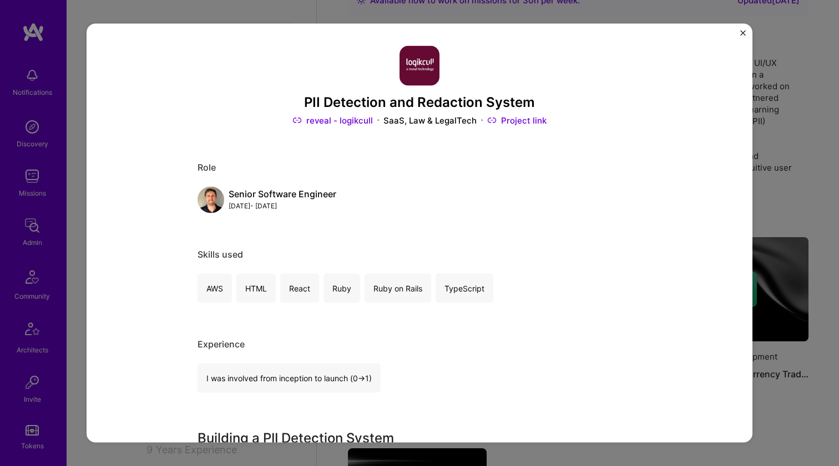
scroll to position [387, 0]
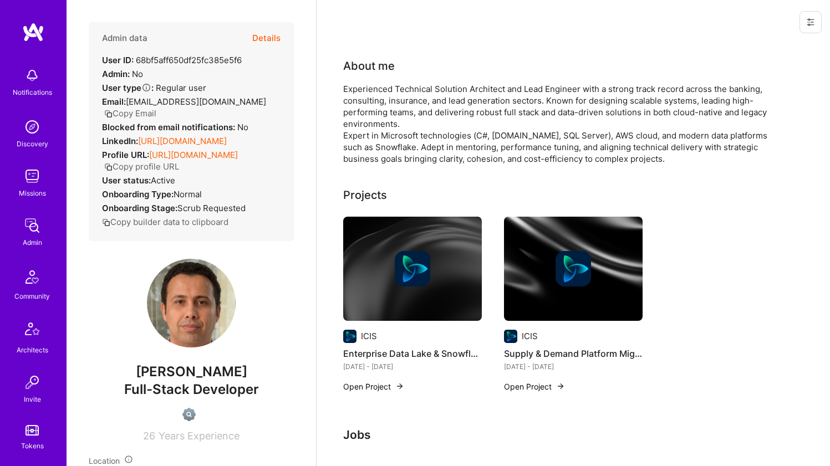
click at [203, 139] on link "https://linkedin.com/in/soleymaan-my" at bounding box center [182, 141] width 89 height 11
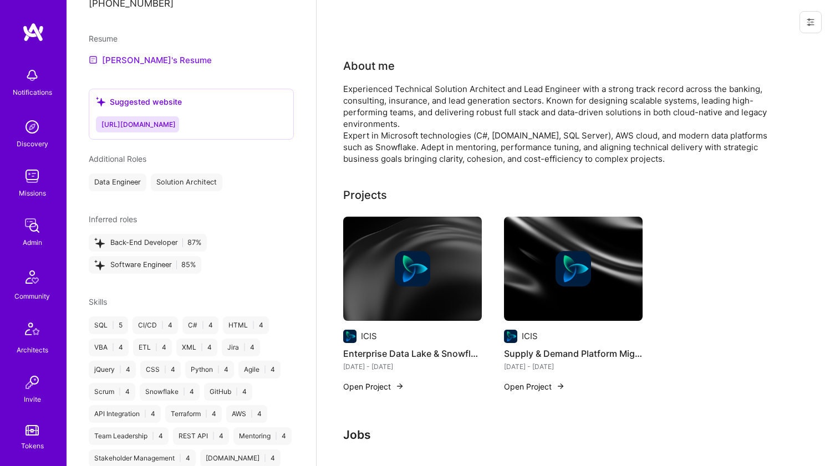
click at [147, 62] on link "Soleymaan's Resume" at bounding box center [150, 59] width 123 height 13
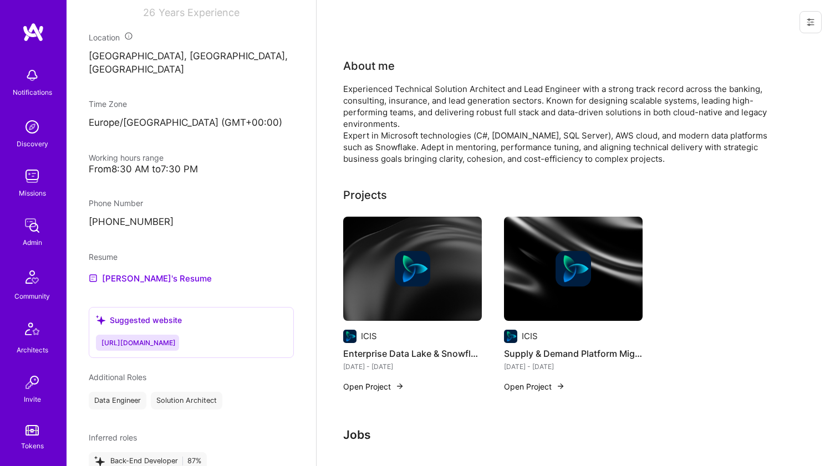
scroll to position [327, 0]
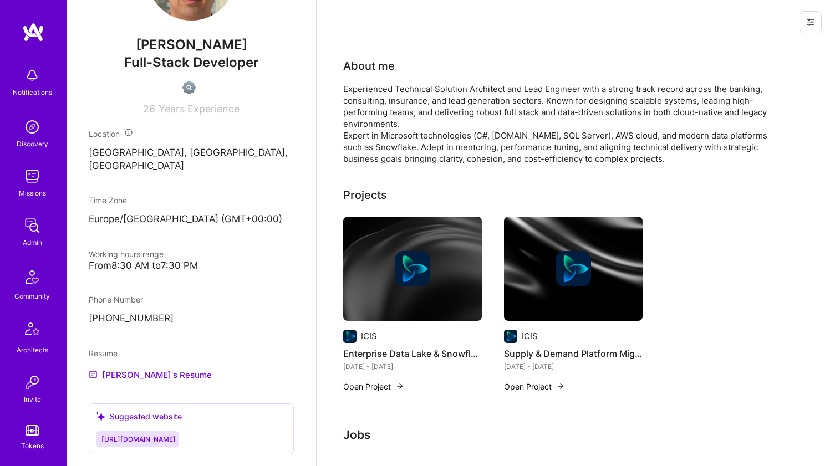
click at [400, 110] on div "Experienced Technical Solution Architect and Lead Engineer with a strong track …" at bounding box center [565, 124] width 444 height 82
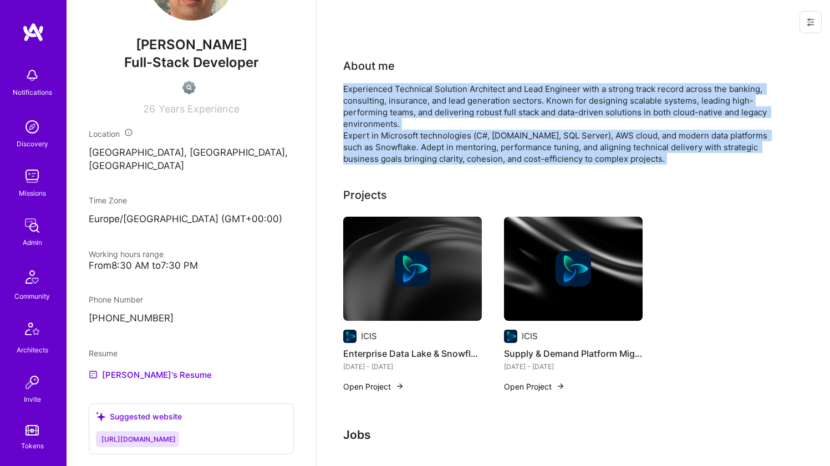
drag, startPoint x: 400, startPoint y: 110, endPoint x: 387, endPoint y: 151, distance: 43.3
click at [387, 151] on div "Experienced Technical Solution Architect and Lead Engineer with a strong track …" at bounding box center [565, 124] width 444 height 82
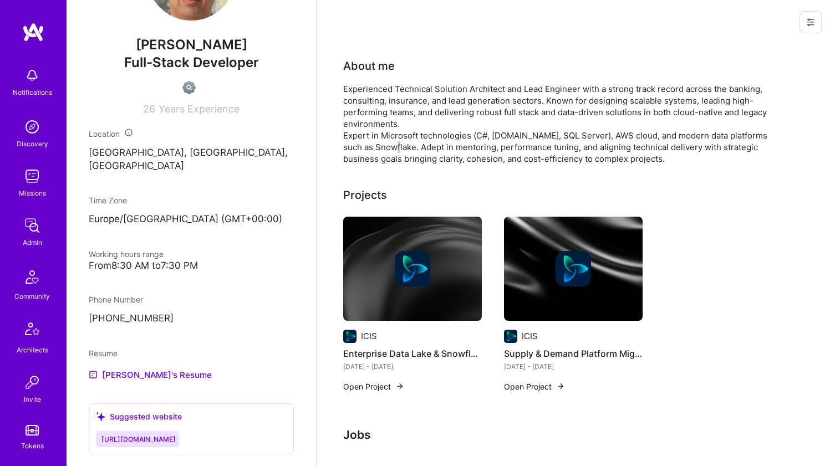
click at [387, 151] on div "Experienced Technical Solution Architect and Lead Engineer with a strong track …" at bounding box center [565, 124] width 444 height 82
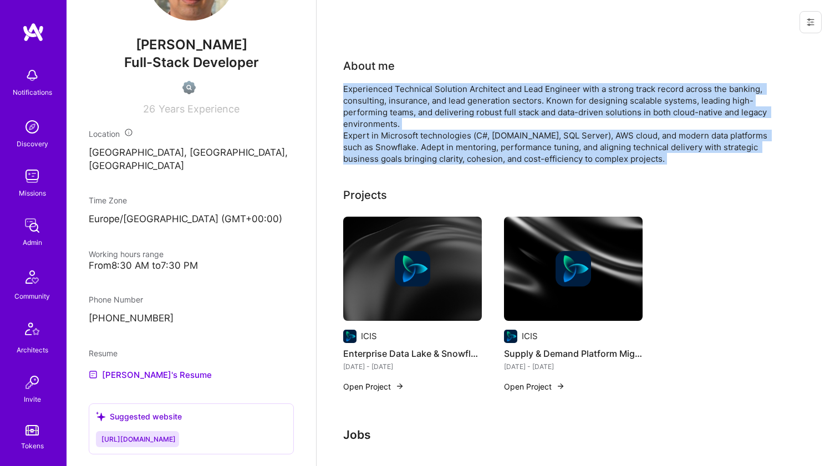
drag, startPoint x: 387, startPoint y: 151, endPoint x: 387, endPoint y: 112, distance: 39.4
click at [387, 112] on div "Experienced Technical Solution Architect and Lead Engineer with a strong track …" at bounding box center [565, 124] width 444 height 82
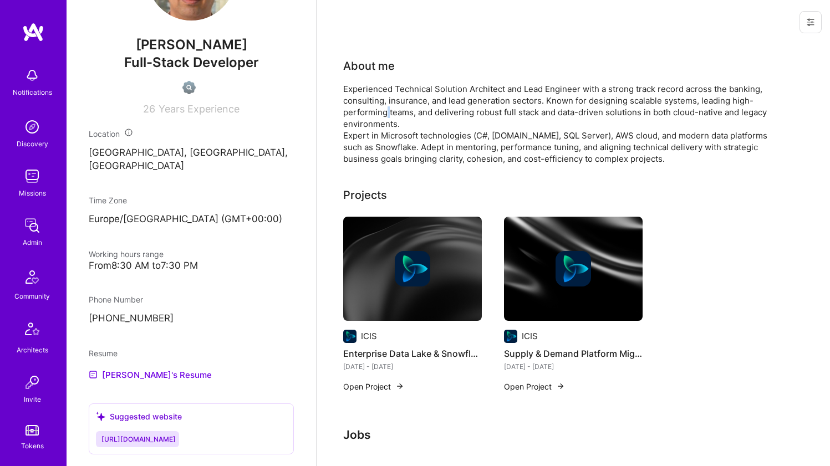
click at [387, 112] on div "Experienced Technical Solution Architect and Lead Engineer with a strong track …" at bounding box center [565, 124] width 444 height 82
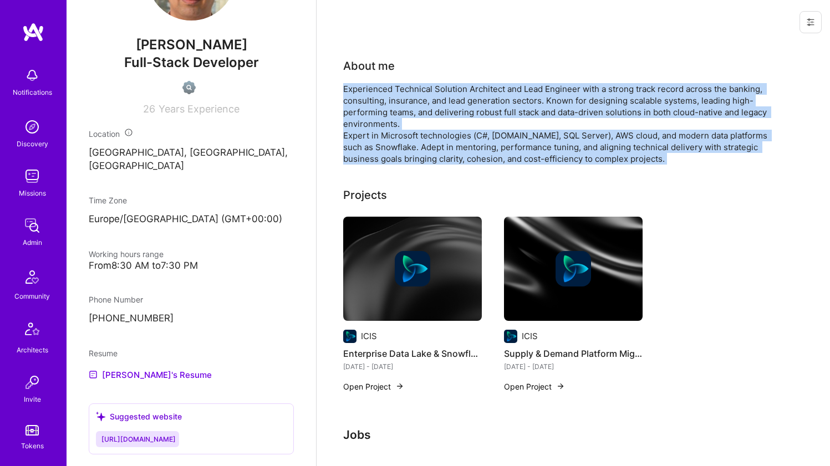
drag, startPoint x: 387, startPoint y: 112, endPoint x: 376, endPoint y: 143, distance: 32.8
click at [376, 143] on div "Experienced Technical Solution Architect and Lead Engineer with a strong track …" at bounding box center [565, 124] width 444 height 82
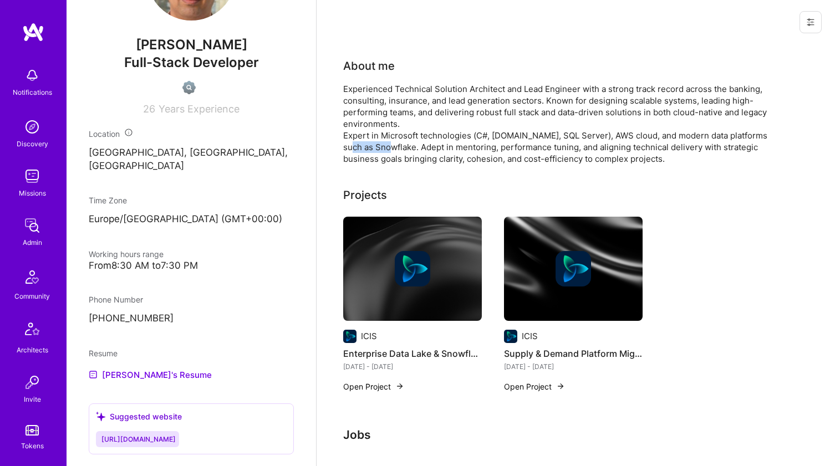
click at [376, 143] on div "Experienced Technical Solution Architect and Lead Engineer with a strong track …" at bounding box center [565, 124] width 444 height 82
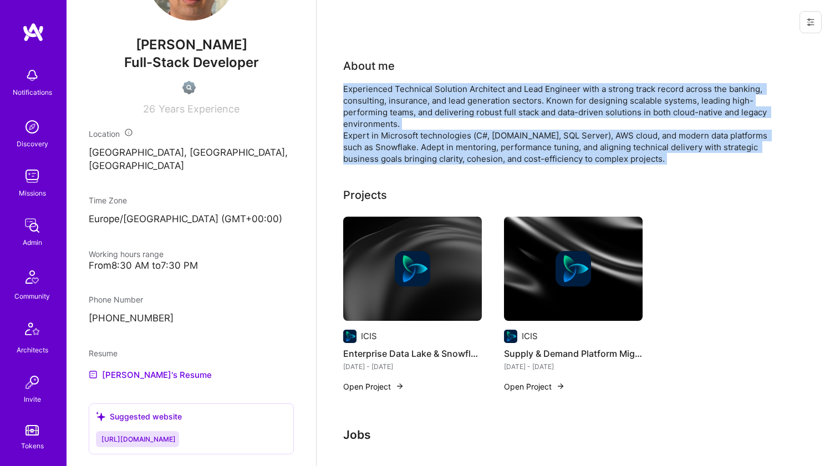
drag, startPoint x: 376, startPoint y: 143, endPoint x: 377, endPoint y: 100, distance: 43.3
click at [377, 100] on div "Experienced Technical Solution Architect and Lead Engineer with a strong track …" at bounding box center [565, 124] width 444 height 82
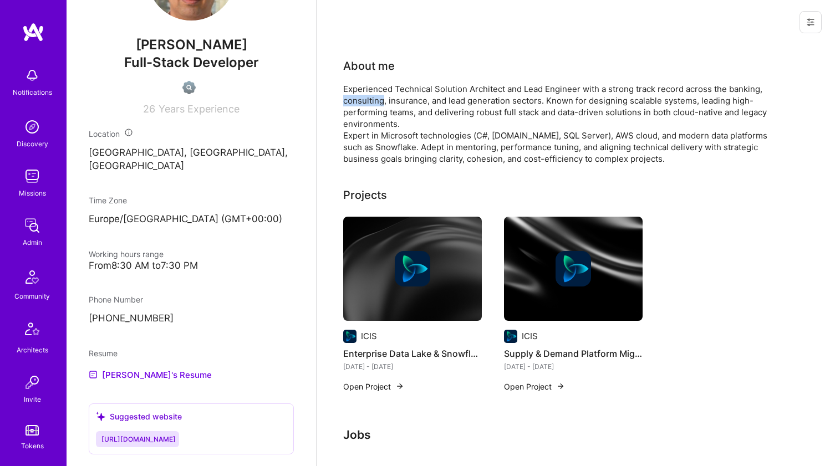
click at [377, 100] on div "Experienced Technical Solution Architect and Lead Engineer with a strong track …" at bounding box center [565, 124] width 444 height 82
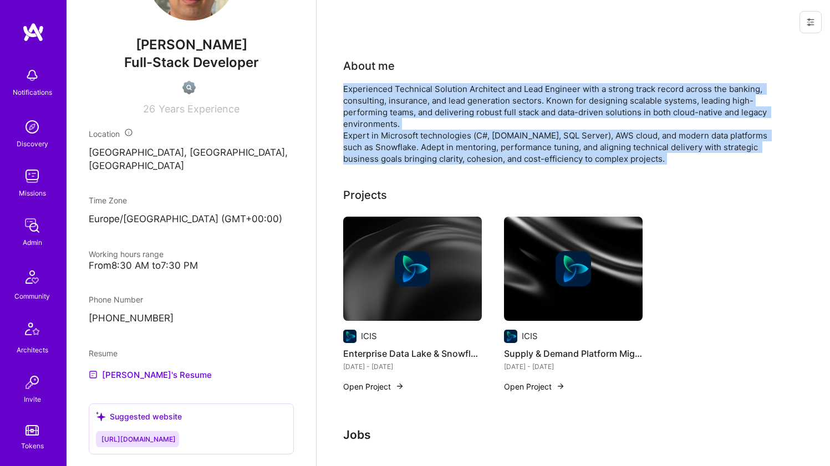
drag, startPoint x: 377, startPoint y: 100, endPoint x: 364, endPoint y: 136, distance: 38.1
click at [364, 136] on div "Experienced Technical Solution Architect and Lead Engineer with a strong track …" at bounding box center [565, 124] width 444 height 82
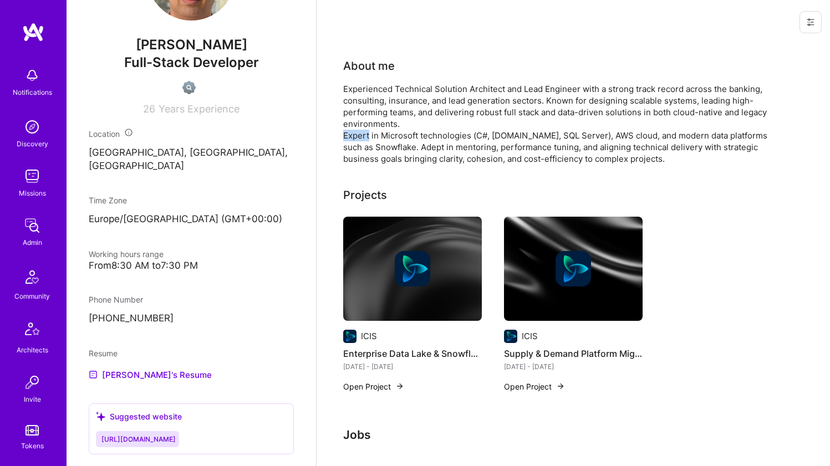
click at [364, 136] on div "Experienced Technical Solution Architect and Lead Engineer with a strong track …" at bounding box center [565, 124] width 444 height 82
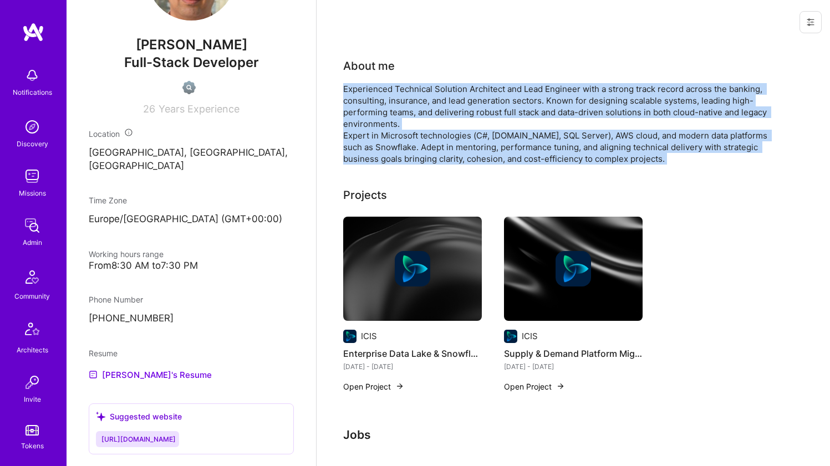
drag, startPoint x: 364, startPoint y: 136, endPoint x: 365, endPoint y: 105, distance: 31.1
click at [365, 105] on div "Experienced Technical Solution Architect and Lead Engineer with a strong track …" at bounding box center [565, 124] width 444 height 82
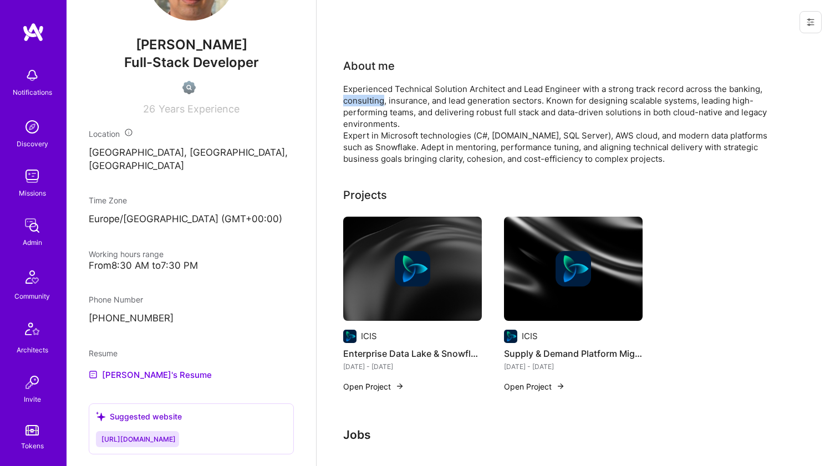
click at [365, 105] on div "Experienced Technical Solution Architect and Lead Engineer with a strong track …" at bounding box center [565, 124] width 444 height 82
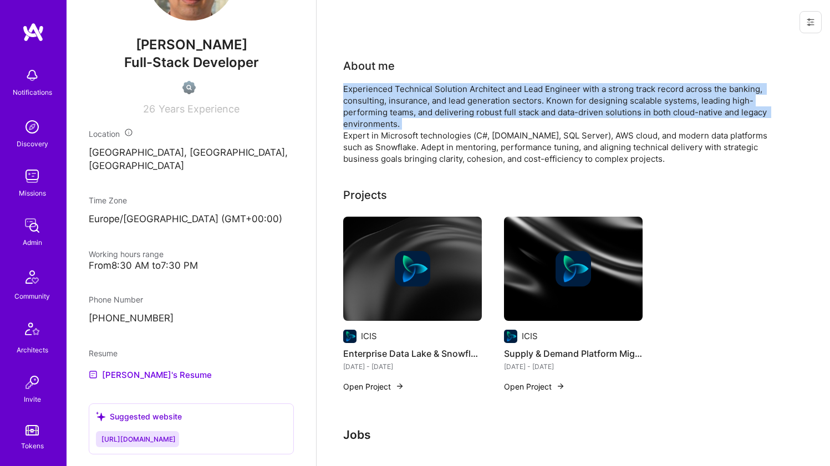
click at [365, 105] on div "Experienced Technical Solution Architect and Lead Engineer with a strong track …" at bounding box center [565, 124] width 444 height 82
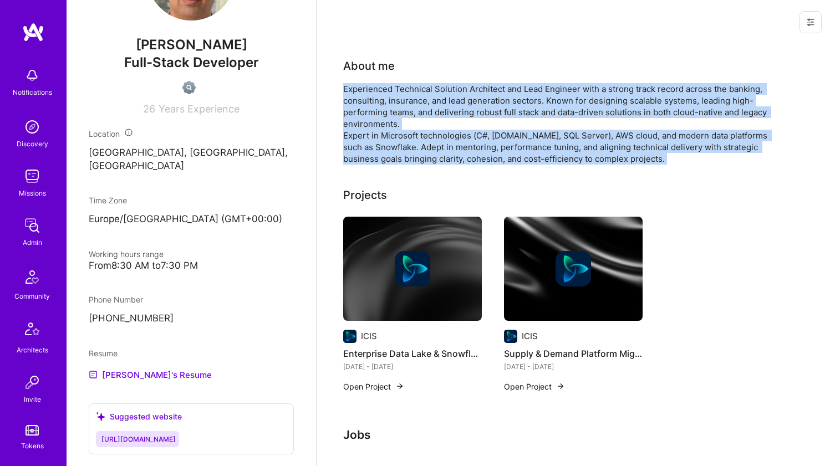
drag, startPoint x: 365, startPoint y: 105, endPoint x: 360, endPoint y: 146, distance: 42.0
click at [360, 146] on div "Experienced Technical Solution Architect and Lead Engineer with a strong track …" at bounding box center [565, 124] width 444 height 82
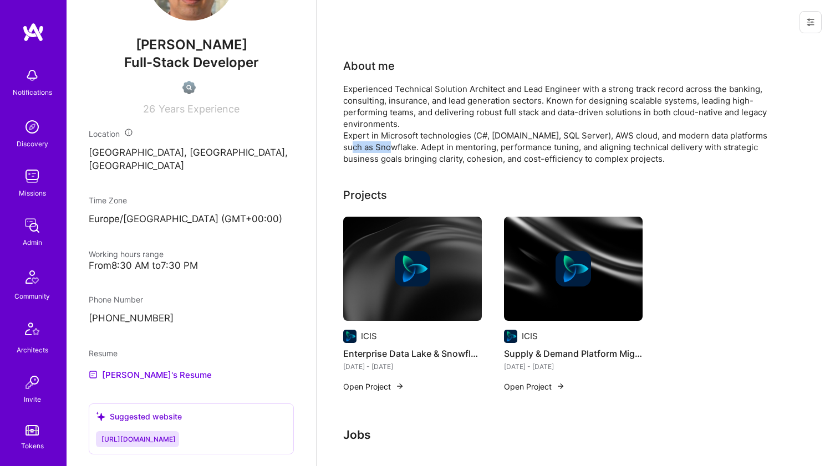
click at [360, 146] on div "Experienced Technical Solution Architect and Lead Engineer with a strong track …" at bounding box center [565, 124] width 444 height 82
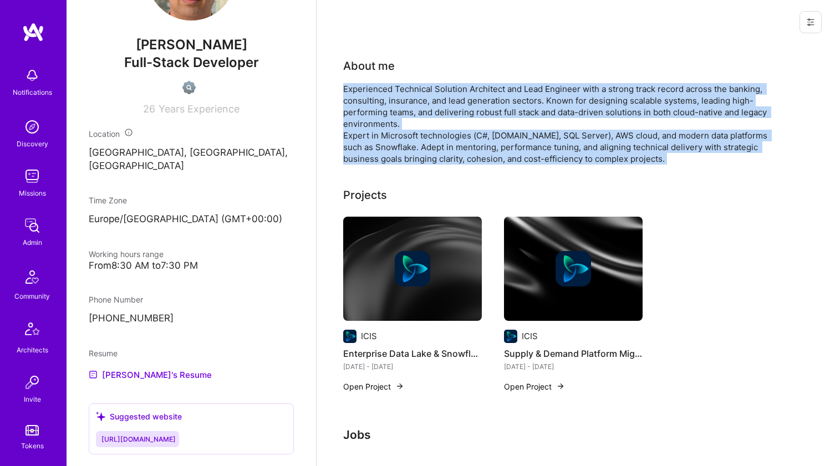
drag, startPoint x: 360, startPoint y: 146, endPoint x: 361, endPoint y: 111, distance: 35.0
click at [361, 111] on div "Experienced Technical Solution Architect and Lead Engineer with a strong track …" at bounding box center [565, 124] width 444 height 82
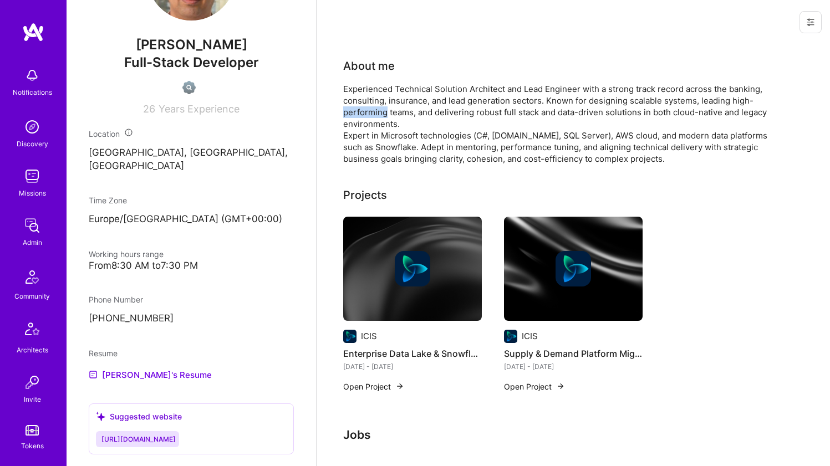
click at [361, 111] on div "Experienced Technical Solution Architect and Lead Engineer with a strong track …" at bounding box center [565, 124] width 444 height 82
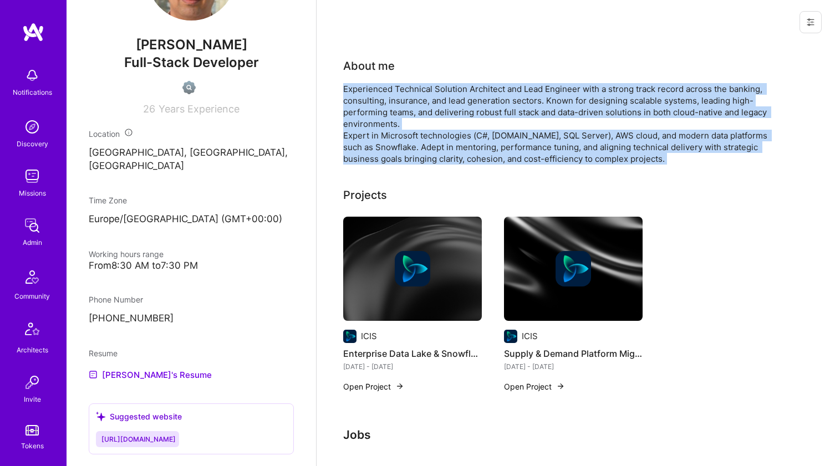
drag, startPoint x: 361, startPoint y: 111, endPoint x: 354, endPoint y: 141, distance: 30.3
click at [354, 141] on div "Experienced Technical Solution Architect and Lead Engineer with a strong track …" at bounding box center [565, 124] width 444 height 82
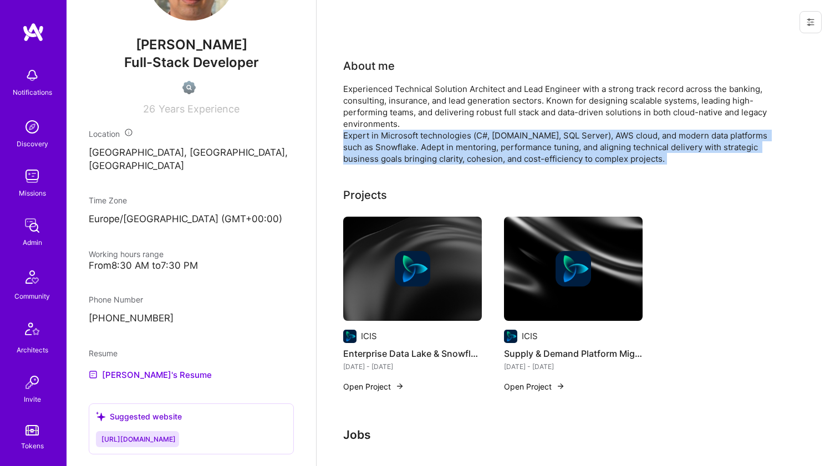
click at [353, 141] on div "Experienced Technical Solution Architect and Lead Engineer with a strong track …" at bounding box center [565, 124] width 444 height 82
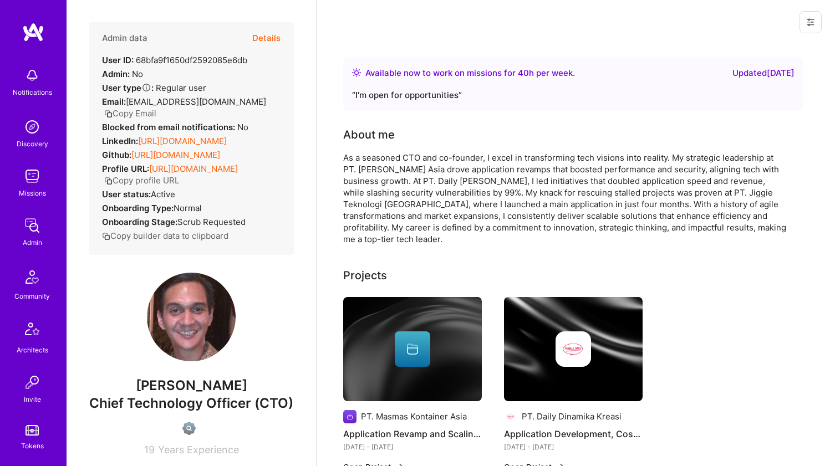
drag, startPoint x: 154, startPoint y: 128, endPoint x: 148, endPoint y: 155, distance: 28.5
click at [154, 136] on link "[URL][DOMAIN_NAME]" at bounding box center [182, 141] width 89 height 11
click at [147, 155] on link "[URL][DOMAIN_NAME]" at bounding box center [175, 155] width 89 height 11
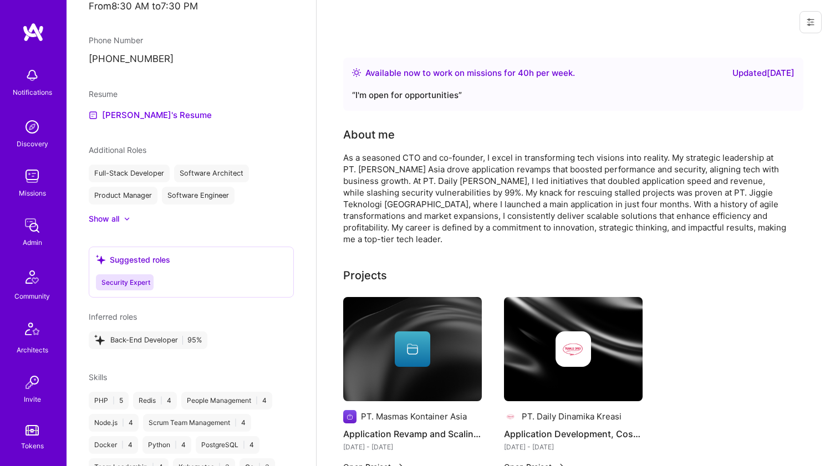
scroll to position [634, 0]
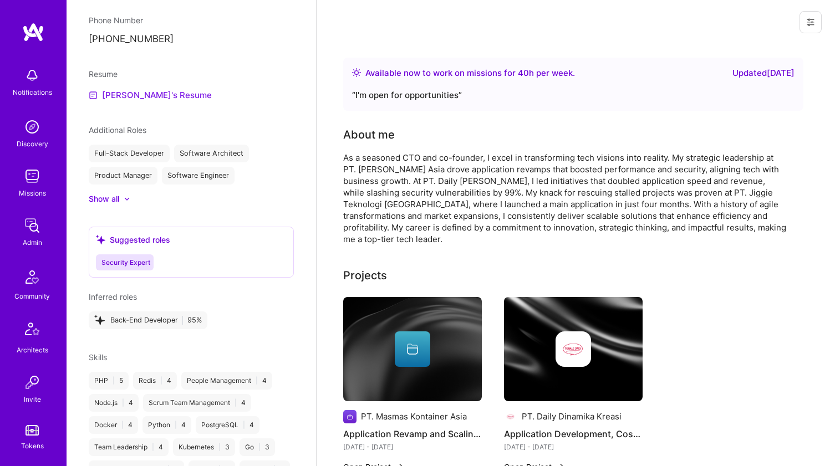
click at [135, 99] on link "[PERSON_NAME]'s Resume" at bounding box center [150, 95] width 123 height 13
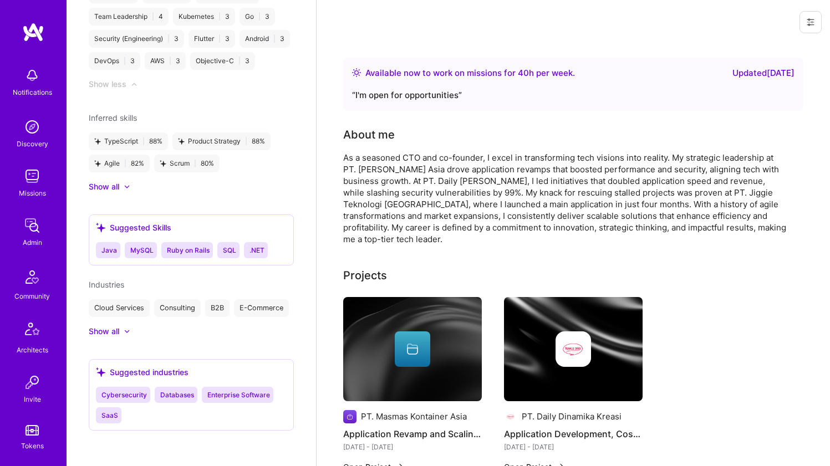
scroll to position [151, 0]
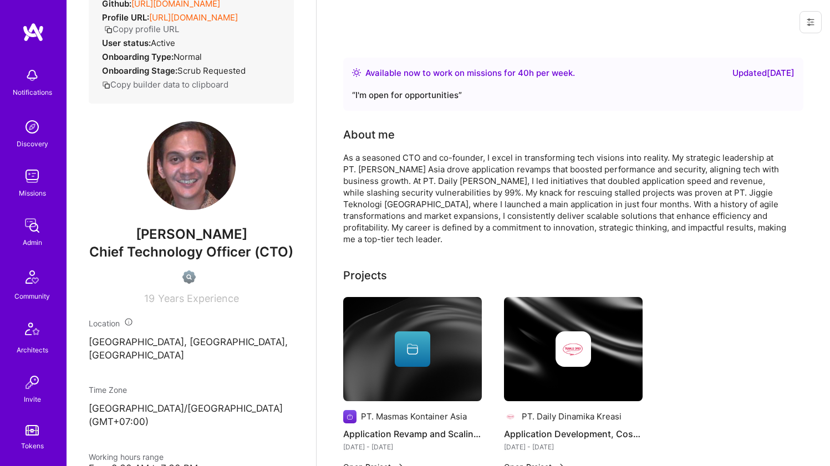
click at [425, 160] on div "As a seasoned CTO and co-founder, I excel in transforming tech visions into rea…" at bounding box center [565, 198] width 444 height 93
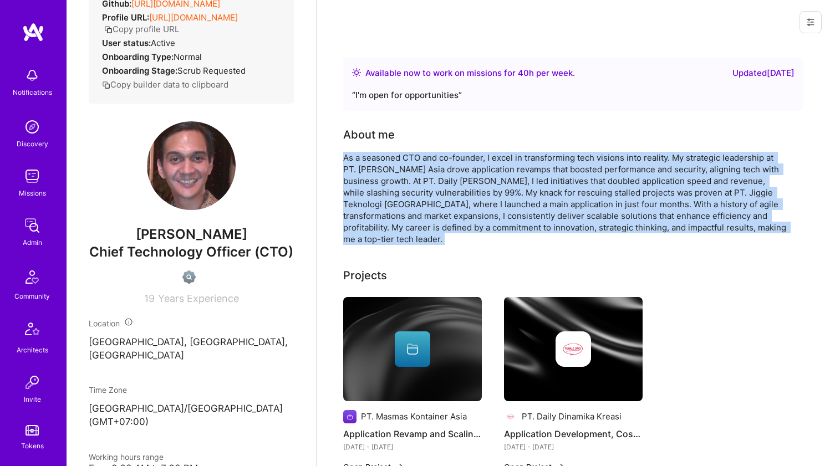
click at [389, 172] on div "As a seasoned CTO and co-founder, I excel in transforming tech visions into rea…" at bounding box center [565, 198] width 444 height 93
click at [388, 172] on div "As a seasoned CTO and co-founder, I excel in transforming tech visions into rea…" at bounding box center [565, 198] width 444 height 93
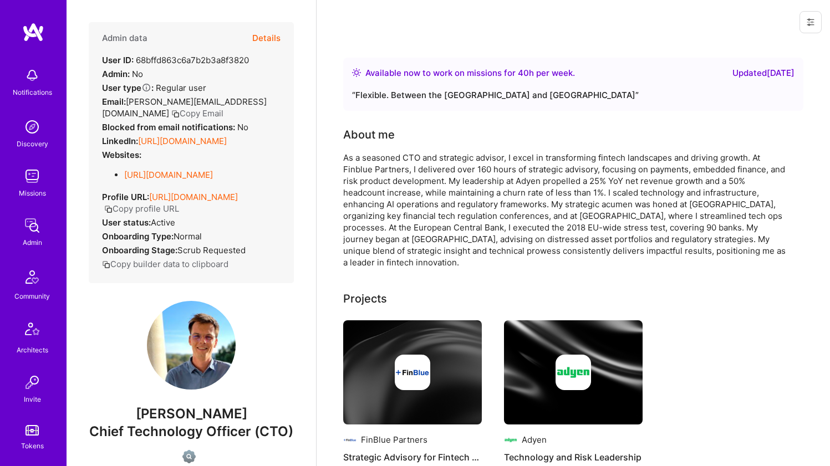
click at [190, 131] on strong "Blocked from email notifications:" at bounding box center [169, 127] width 135 height 11
click at [189, 135] on div "LinkedIn: https://linkedin.com/in/johann-kerhousse" at bounding box center [164, 141] width 125 height 12
click at [174, 131] on strong "Blocked from email notifications:" at bounding box center [169, 127] width 135 height 11
click at [171, 140] on link "https://linkedin.com/in/johann-kerhousse" at bounding box center [182, 141] width 89 height 11
click at [162, 180] on link "https://finblue-partners.com" at bounding box center [168, 175] width 89 height 11
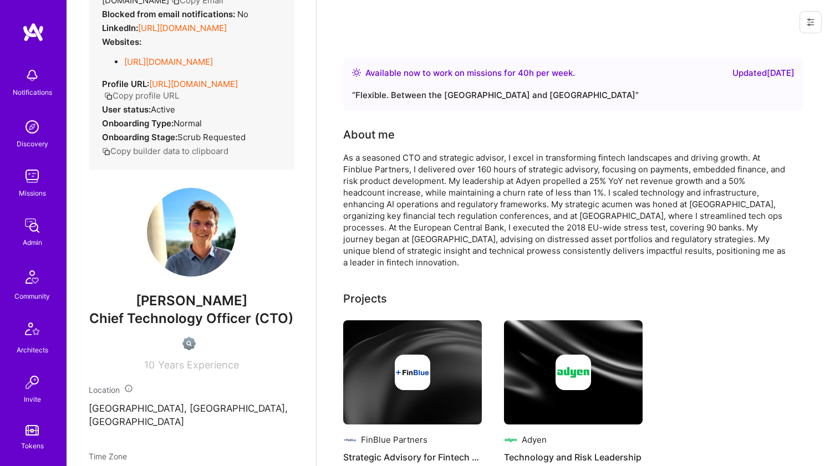
scroll to position [485, 0]
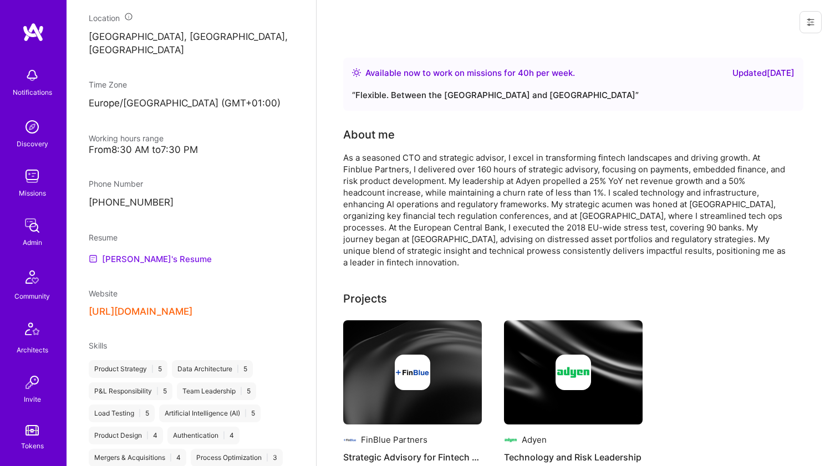
click at [134, 266] on link "johann's Resume" at bounding box center [150, 258] width 123 height 13
click at [390, 176] on div "As a seasoned CTO and strategic advisor, I excel in transforming fintech landsc…" at bounding box center [565, 210] width 444 height 116
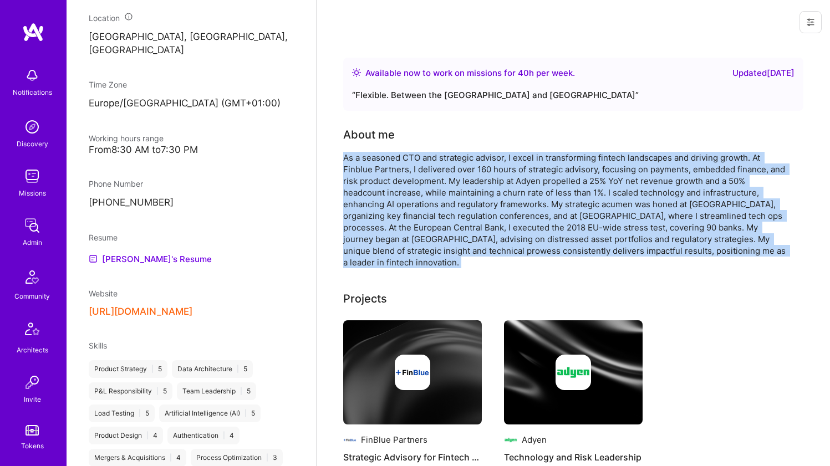
click at [390, 176] on div "As a seasoned CTO and strategic advisor, I excel in transforming fintech landsc…" at bounding box center [565, 210] width 444 height 116
click at [412, 220] on div "As a seasoned CTO and strategic advisor, I excel in transforming fintech landsc…" at bounding box center [565, 210] width 444 height 116
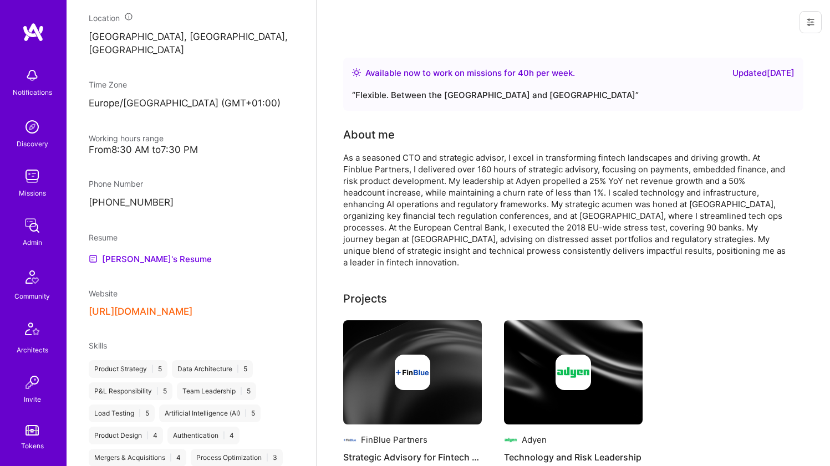
click at [412, 220] on div "As a seasoned CTO and strategic advisor, I excel in transforming fintech landsc…" at bounding box center [565, 210] width 444 height 116
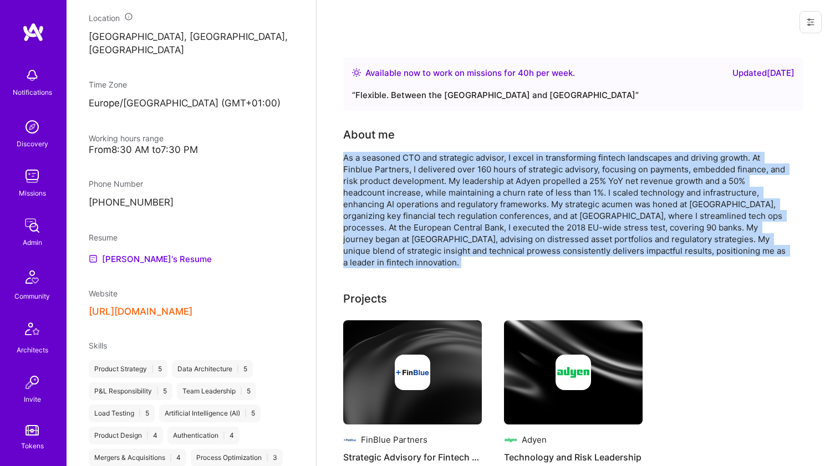
click at [412, 220] on div "As a seasoned CTO and strategic advisor, I excel in transforming fintech landsc…" at bounding box center [565, 210] width 444 height 116
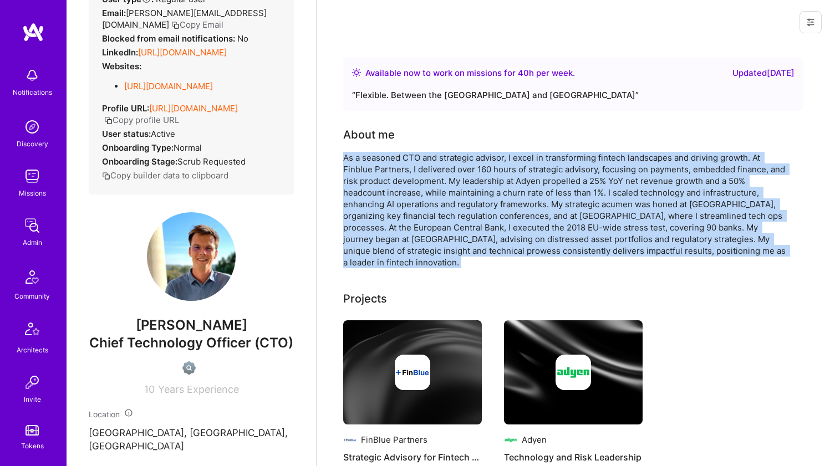
click at [427, 167] on div "As a seasoned CTO and strategic advisor, I excel in transforming fintech landsc…" at bounding box center [565, 210] width 444 height 116
click at [426, 162] on div "As a seasoned CTO and strategic advisor, I excel in transforming fintech landsc…" at bounding box center [565, 210] width 444 height 116
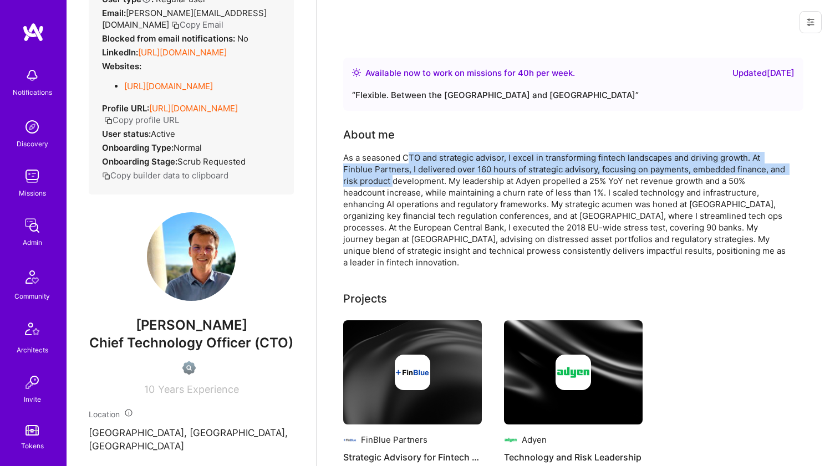
drag, startPoint x: 412, startPoint y: 154, endPoint x: 394, endPoint y: 183, distance: 33.6
click at [394, 183] on div "As a seasoned CTO and strategic advisor, I excel in transforming fintech landsc…" at bounding box center [565, 210] width 444 height 116
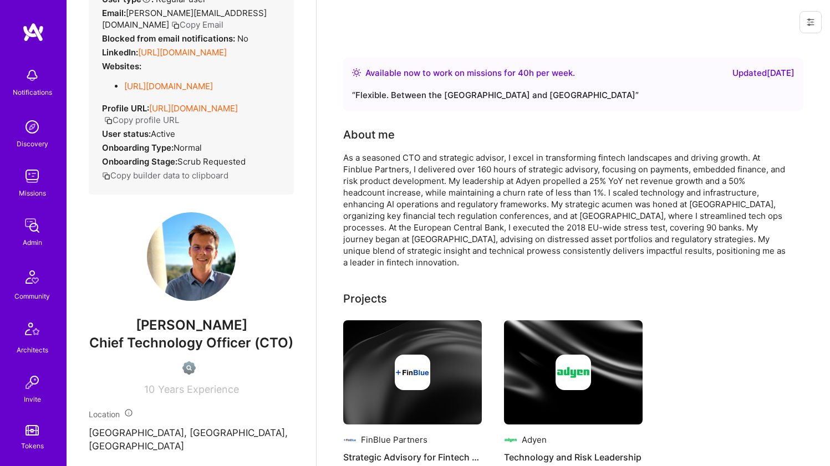
click at [394, 183] on div "As a seasoned CTO and strategic advisor, I excel in transforming fintech landsc…" at bounding box center [565, 210] width 444 height 116
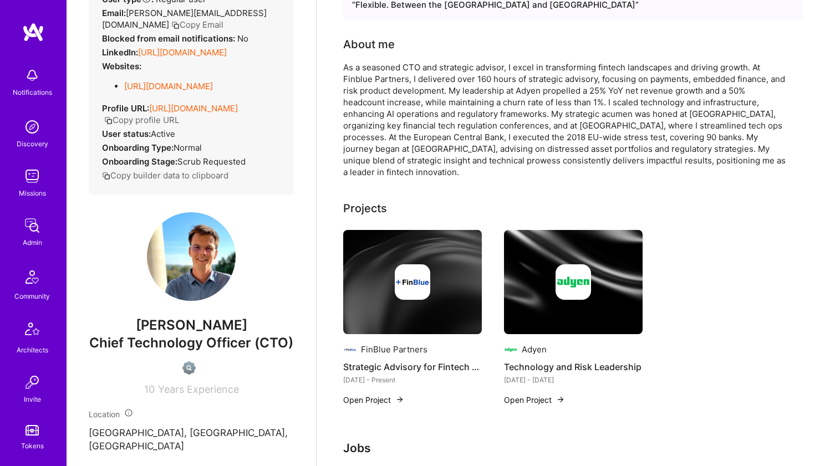
scroll to position [162, 0]
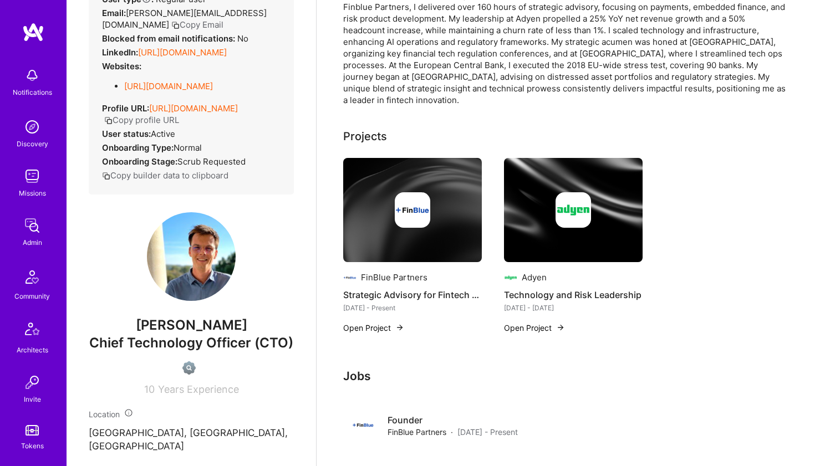
click at [394, 182] on img at bounding box center [412, 210] width 139 height 104
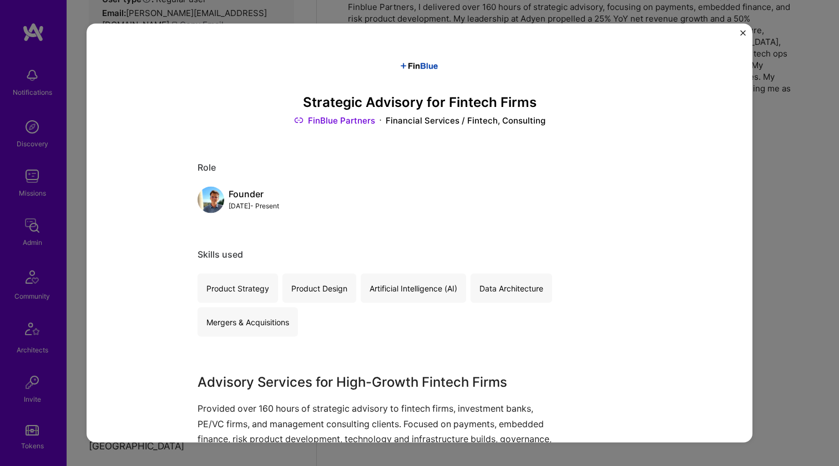
click at [778, 127] on div "Strategic Advisory for Fintech Firms FinBlue Partners Financial Services / Fint…" at bounding box center [419, 233] width 839 height 466
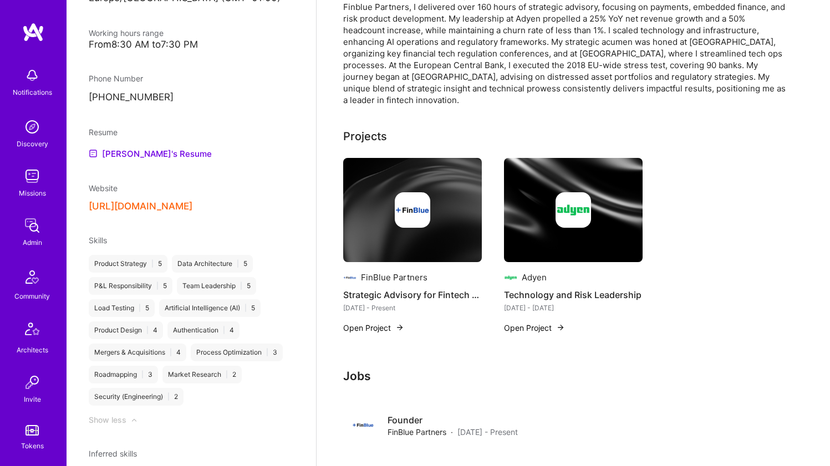
scroll to position [671, 0]
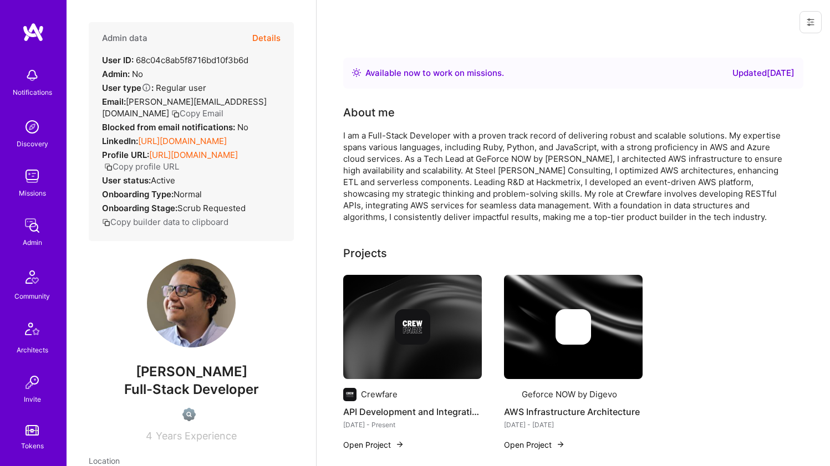
click at [210, 146] on link "[URL][DOMAIN_NAME]" at bounding box center [182, 141] width 89 height 11
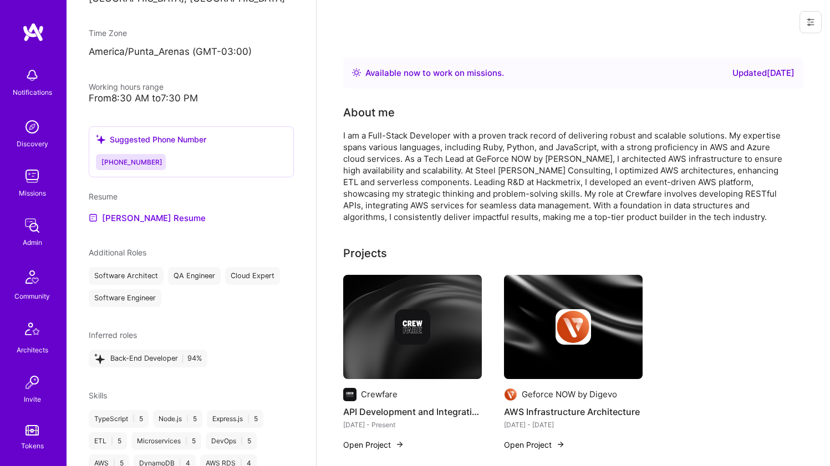
scroll to position [495, 0]
click at [151, 225] on link "[PERSON_NAME] Resume" at bounding box center [147, 217] width 117 height 13
click at [410, 191] on div "I am a Full-Stack Developer with a proven track record of delivering robust and…" at bounding box center [565, 176] width 444 height 93
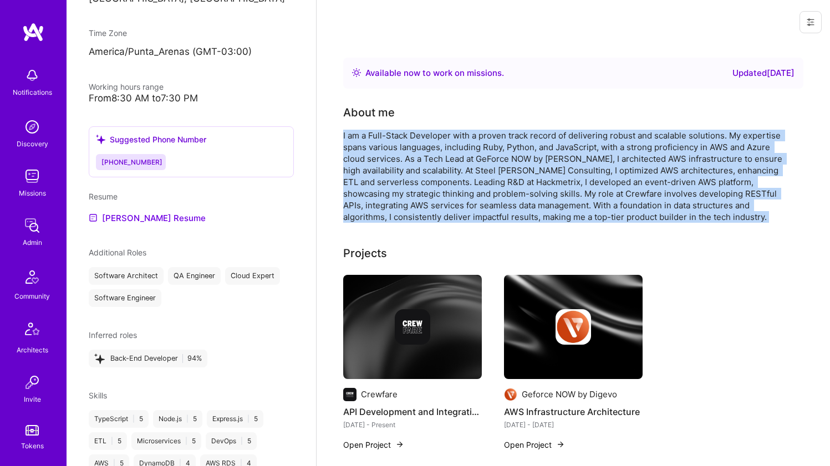
click at [410, 191] on div "I am a Full-Stack Developer with a proven track record of delivering robust and…" at bounding box center [565, 176] width 444 height 93
click at [409, 181] on div "I am a Full-Stack Developer with a proven track record of delivering robust and…" at bounding box center [565, 176] width 444 height 93
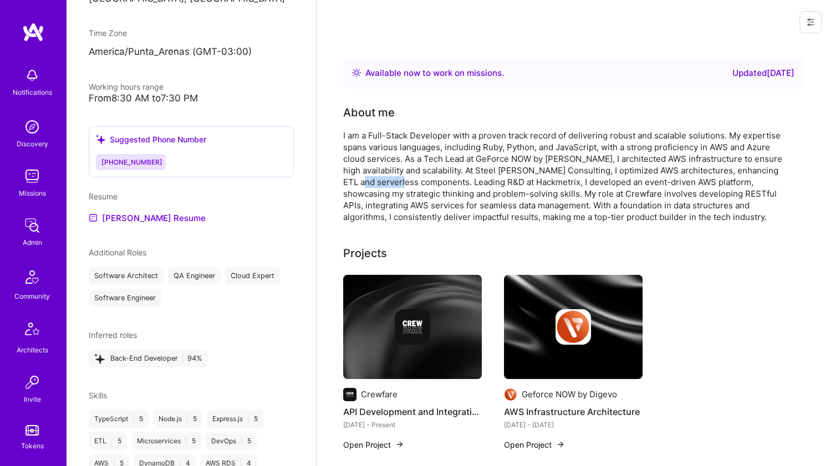
click at [409, 181] on div "I am a Full-Stack Developer with a proven track record of delivering robust and…" at bounding box center [565, 176] width 444 height 93
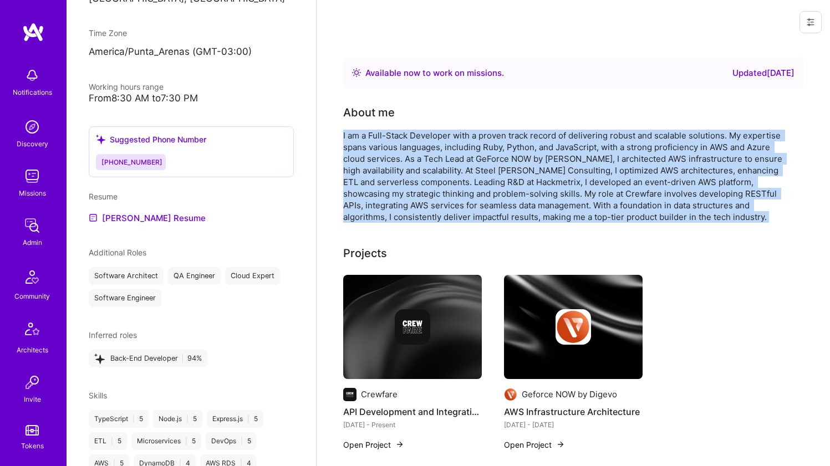
click at [409, 181] on div "I am a Full-Stack Developer with a proven track record of delivering robust and…" at bounding box center [565, 176] width 444 height 93
click at [407, 175] on div "I am a Full-Stack Developer with a proven track record of delivering robust and…" at bounding box center [565, 176] width 444 height 93
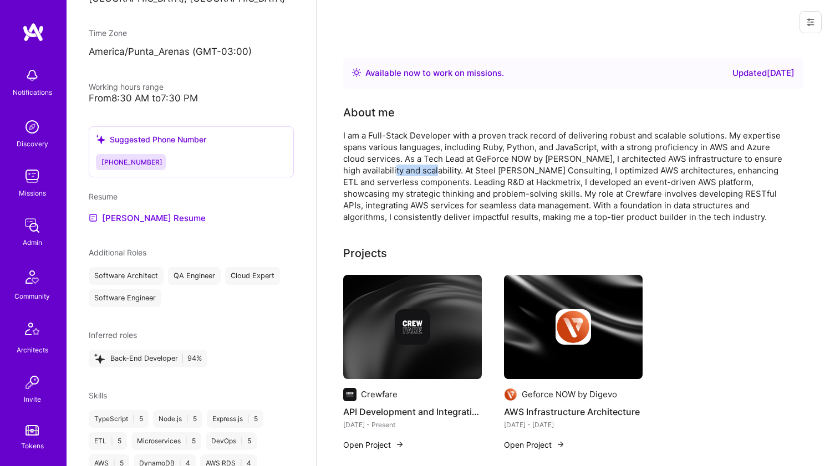
click at [407, 175] on div "I am a Full-Stack Developer with a proven track record of delivering robust and…" at bounding box center [565, 176] width 444 height 93
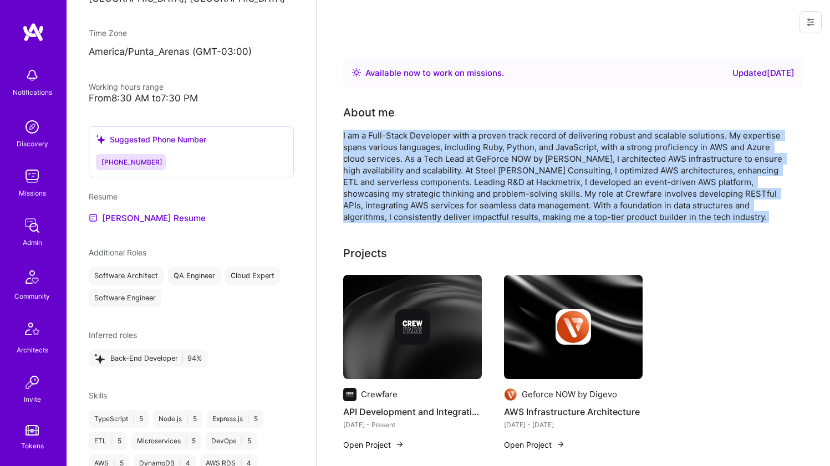
click at [407, 175] on div "I am a Full-Stack Developer with a proven track record of delivering robust and…" at bounding box center [565, 176] width 444 height 93
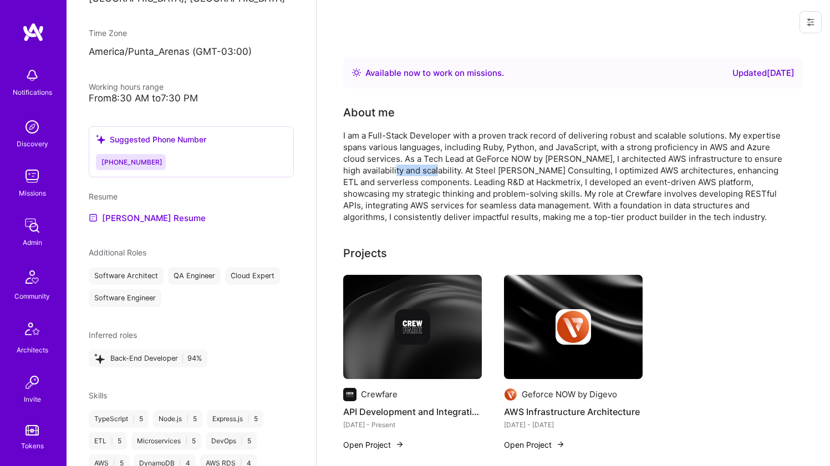
click at [407, 175] on div "I am a Full-Stack Developer with a proven track record of delivering robust and…" at bounding box center [565, 176] width 444 height 93
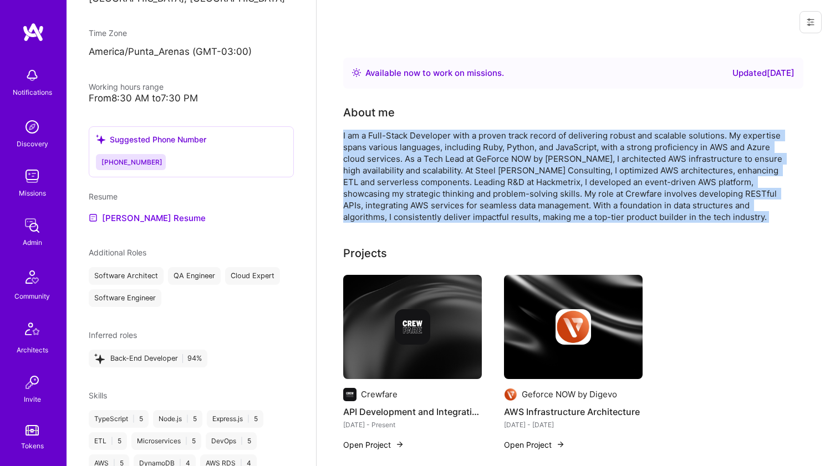
click at [407, 175] on div "I am a Full-Stack Developer with a proven track record of delivering robust and…" at bounding box center [565, 176] width 444 height 93
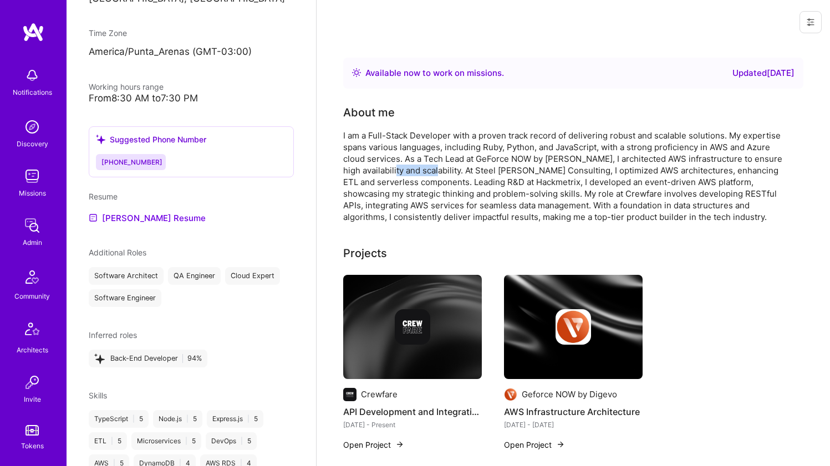
click at [407, 175] on div "I am a Full-Stack Developer with a proven track record of delivering robust and…" at bounding box center [565, 176] width 444 height 93
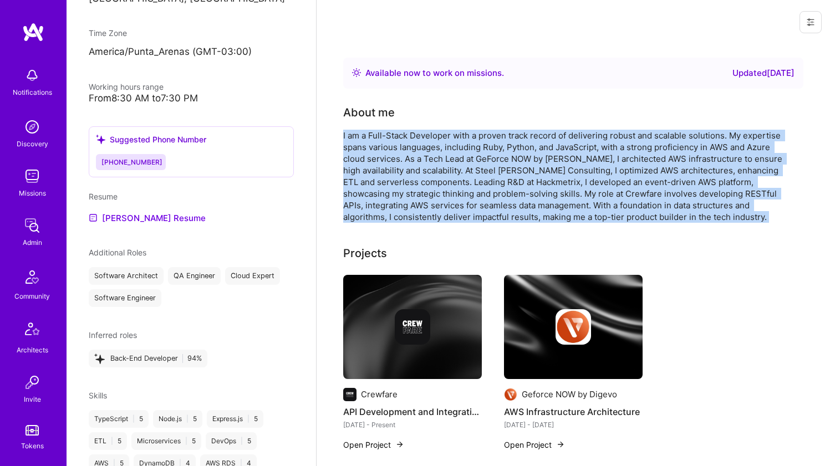
click at [407, 175] on div "I am a Full-Stack Developer with a proven track record of delivering robust and…" at bounding box center [565, 176] width 444 height 93
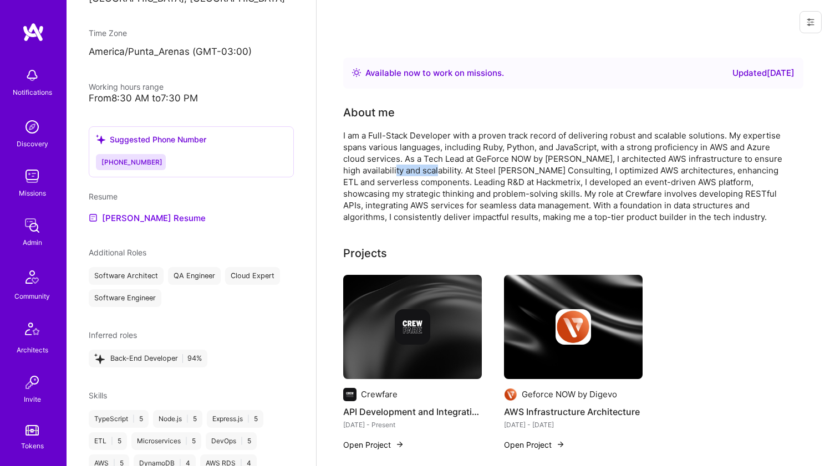
click at [407, 175] on div "I am a Full-Stack Developer with a proven track record of delivering robust and…" at bounding box center [565, 176] width 444 height 93
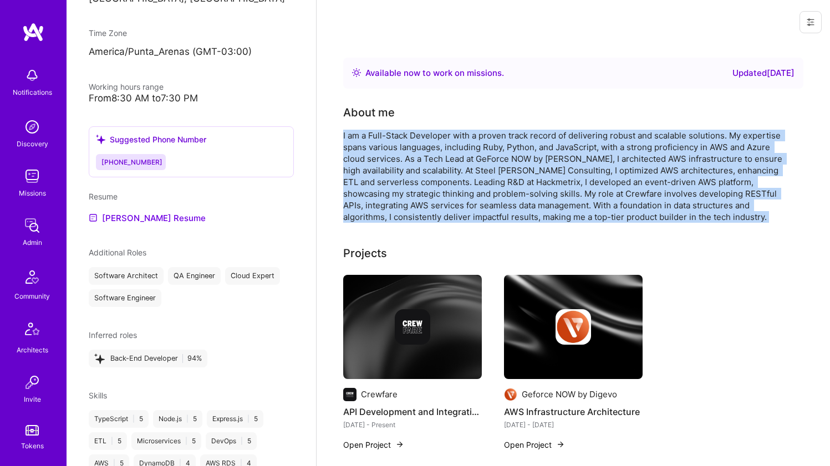
click at [407, 175] on div "I am a Full-Stack Developer with a proven track record of delivering robust and…" at bounding box center [565, 176] width 444 height 93
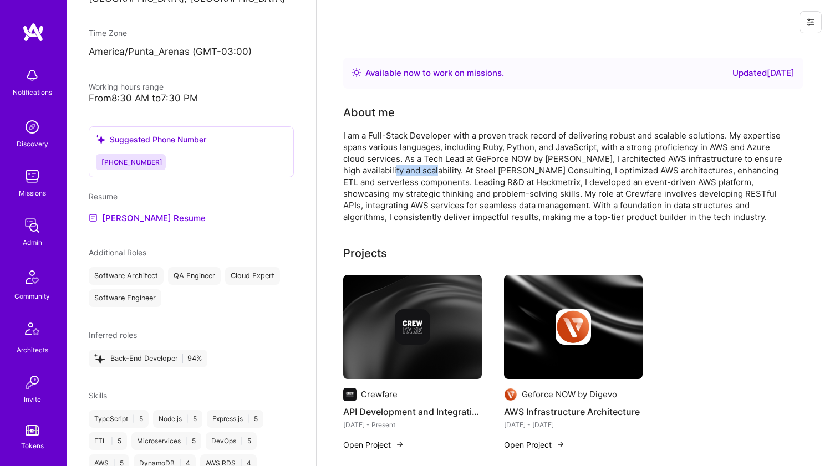
click at [407, 175] on div "I am a Full-Stack Developer with a proven track record of delivering robust and…" at bounding box center [565, 176] width 444 height 93
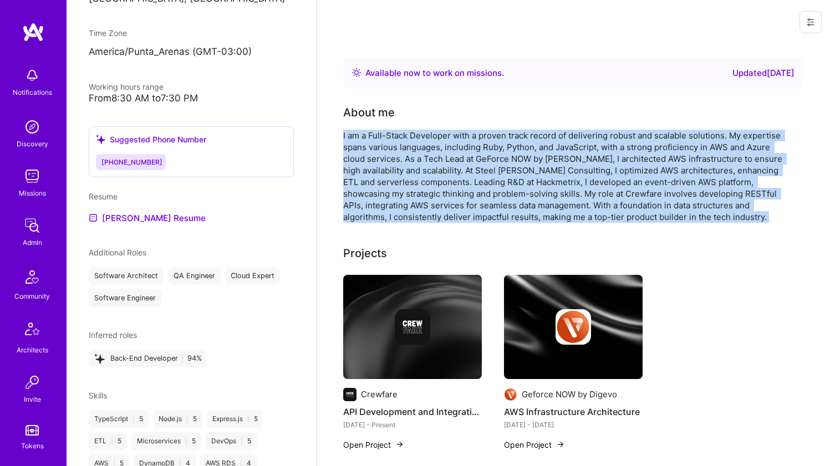
click at [407, 175] on div "I am a Full-Stack Developer with a proven track record of delivering robust and…" at bounding box center [565, 176] width 444 height 93
click at [407, 171] on div "I am a Full-Stack Developer with a proven track record of delivering robust and…" at bounding box center [565, 176] width 444 height 93
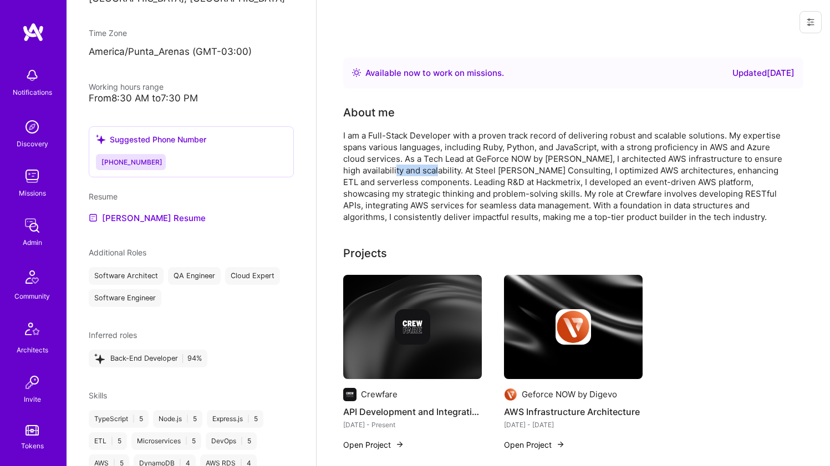
click at [407, 171] on div "I am a Full-Stack Developer with a proven track record of delivering robust and…" at bounding box center [565, 176] width 444 height 93
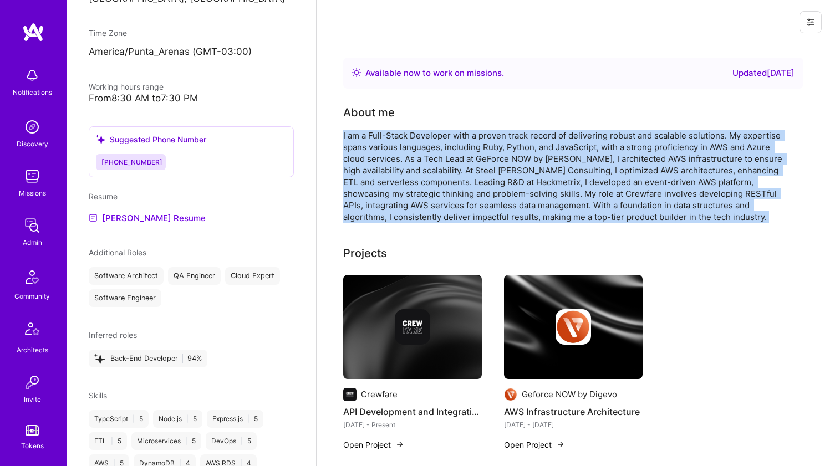
click at [407, 171] on div "I am a Full-Stack Developer with a proven track record of delivering robust and…" at bounding box center [565, 176] width 444 height 93
click at [406, 169] on div "I am a Full-Stack Developer with a proven track record of delivering robust and…" at bounding box center [565, 176] width 444 height 93
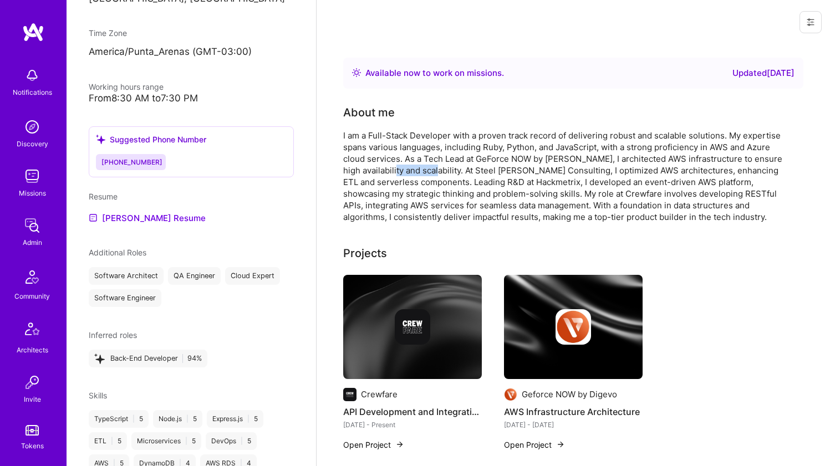
click at [406, 169] on div "I am a Full-Stack Developer with a proven track record of delivering robust and…" at bounding box center [565, 176] width 444 height 93
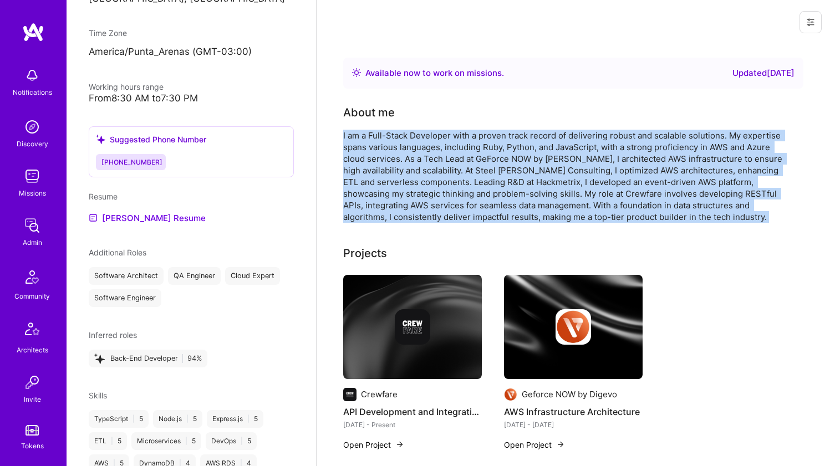
click at [406, 169] on div "I am a Full-Stack Developer with a proven track record of delivering robust and…" at bounding box center [565, 176] width 444 height 93
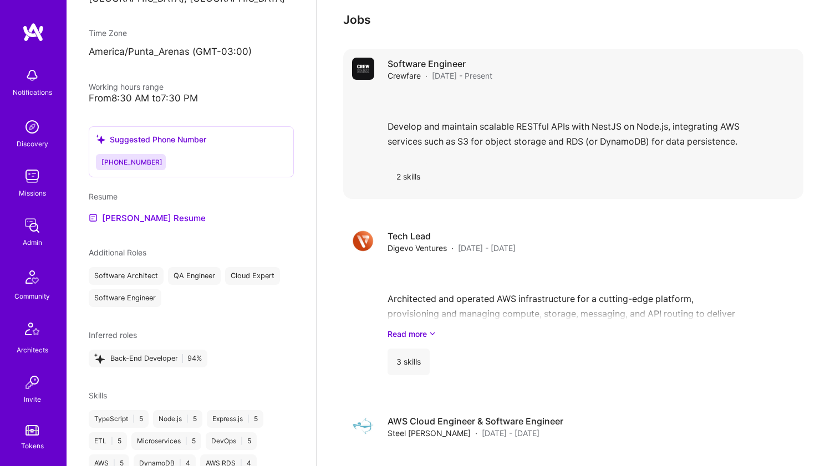
scroll to position [0, 0]
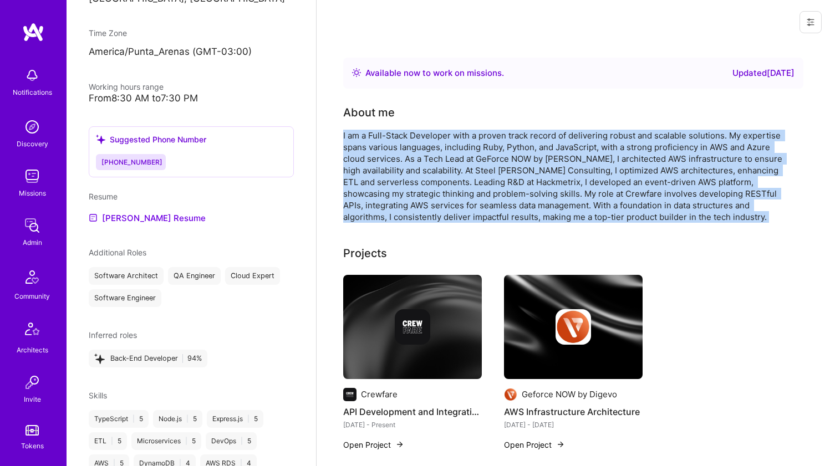
click at [378, 188] on div "I am a Full-Stack Developer with a proven track record of delivering robust and…" at bounding box center [565, 176] width 444 height 93
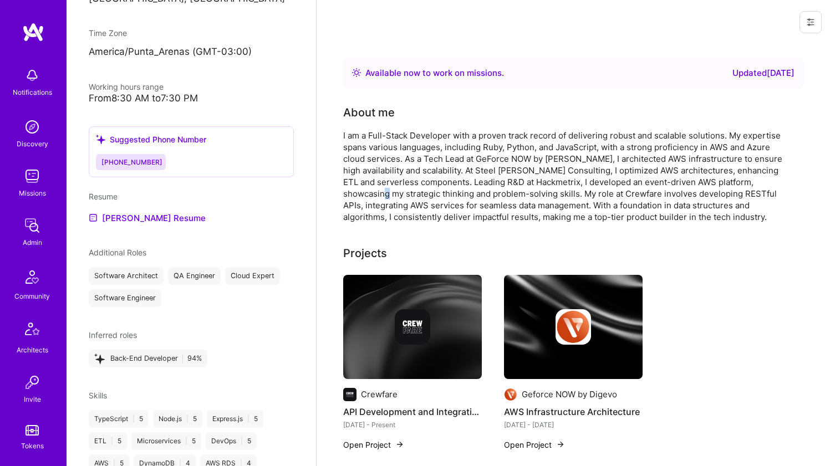
click at [378, 188] on div "I am a Full-Stack Developer with a proven track record of delivering robust and…" at bounding box center [565, 176] width 444 height 93
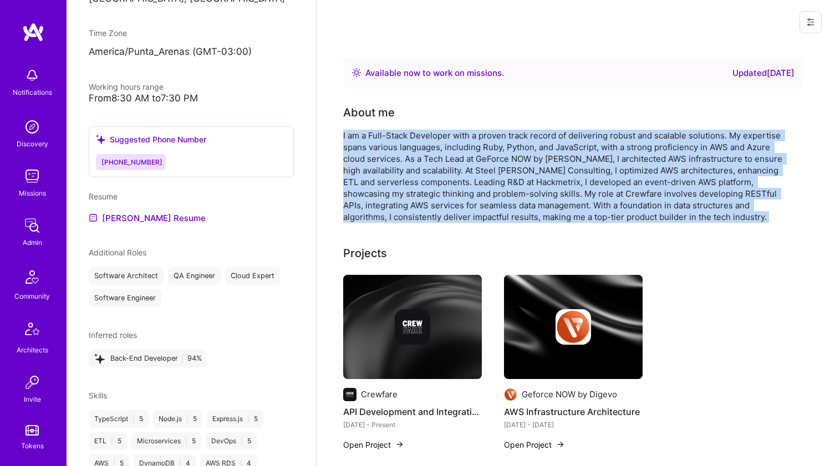
click at [378, 188] on div "I am a Full-Stack Developer with a proven track record of delivering robust and…" at bounding box center [565, 176] width 444 height 93
